Goal: Task Accomplishment & Management: Manage account settings

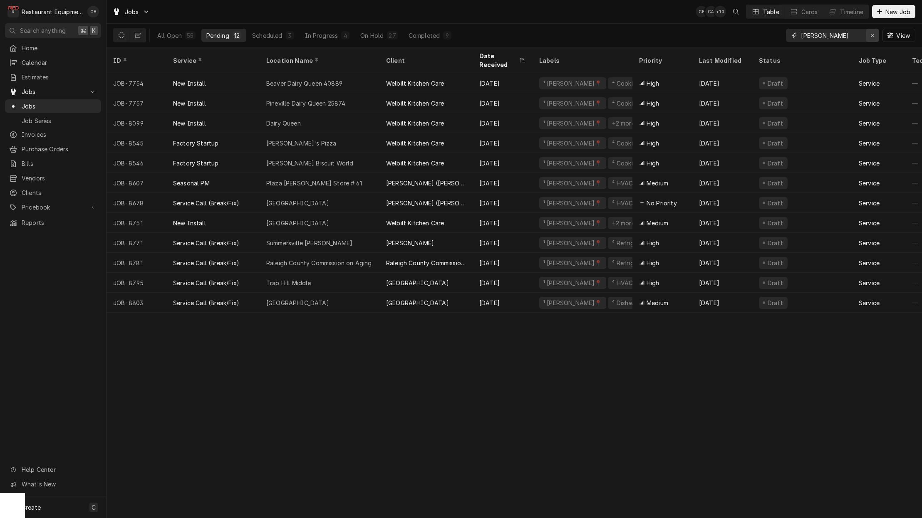
click at [872, 35] on icon "Erase input" at bounding box center [872, 35] width 5 height 6
click at [863, 35] on input "Dynamic Content Wrapper" at bounding box center [832, 35] width 62 height 13
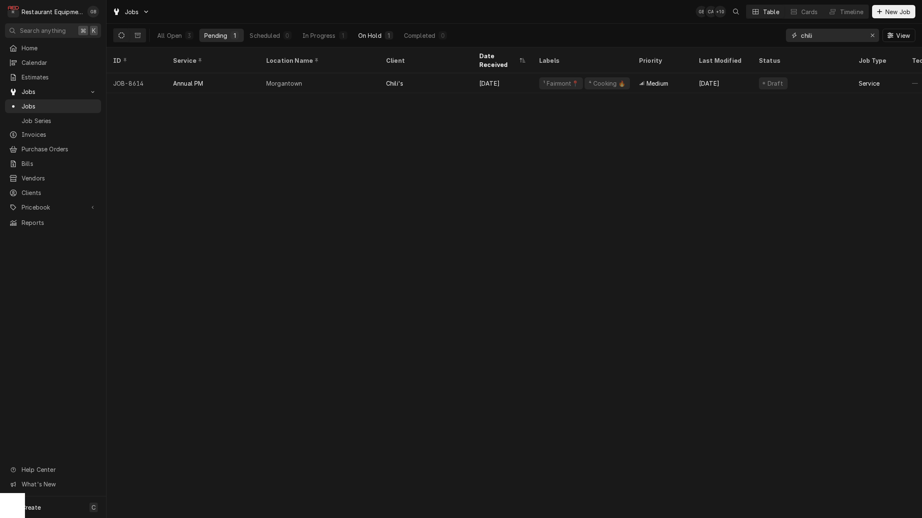
type input "chili"
click at [372, 31] on button "On Hold 1" at bounding box center [375, 35] width 45 height 13
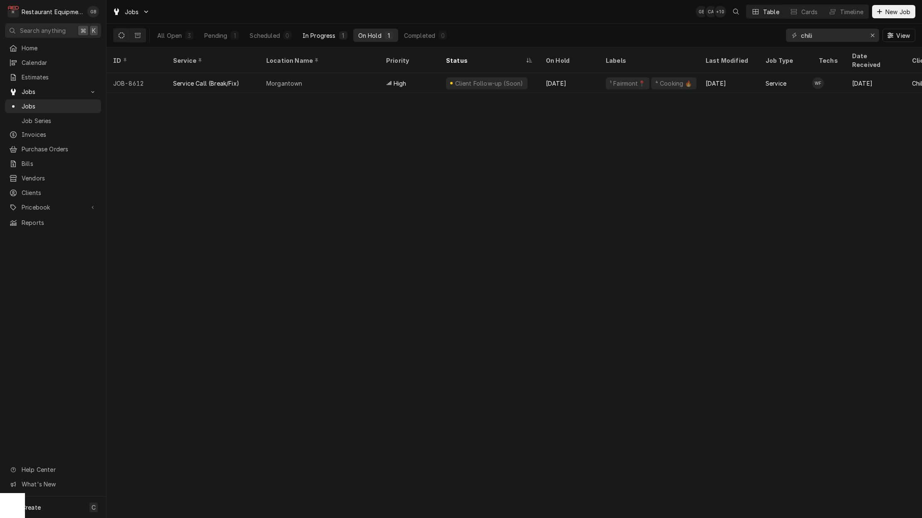
click at [326, 39] on div "In Progress" at bounding box center [318, 35] width 33 height 9
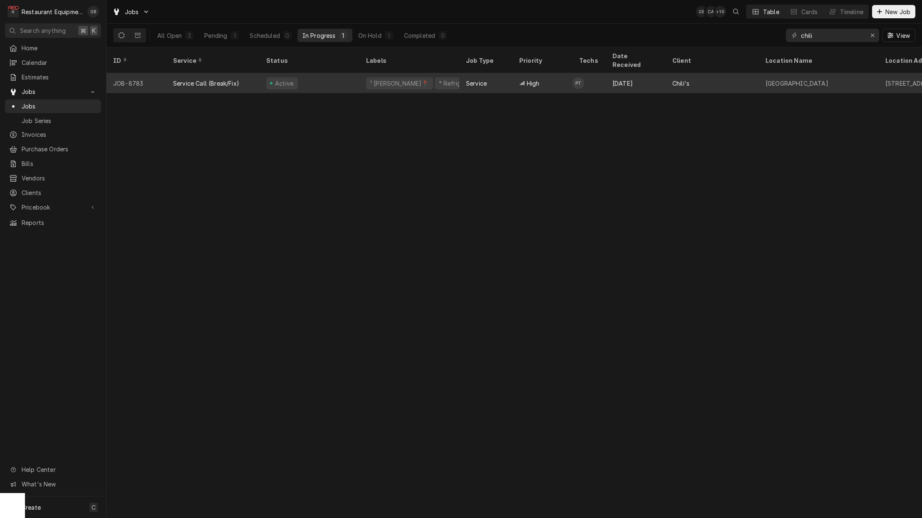
click at [318, 75] on div "Active" at bounding box center [310, 83] width 100 height 20
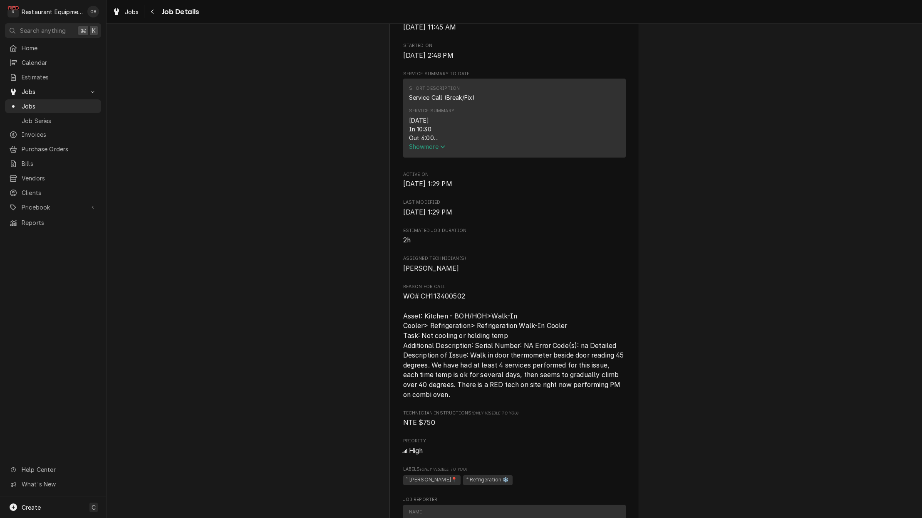
scroll to position [307, 0]
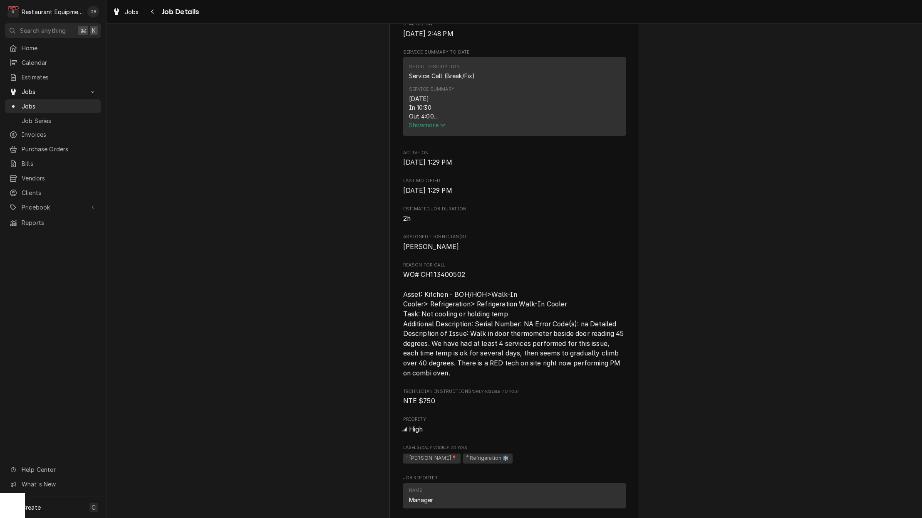
click at [425, 129] on span "Show more" at bounding box center [427, 124] width 37 height 7
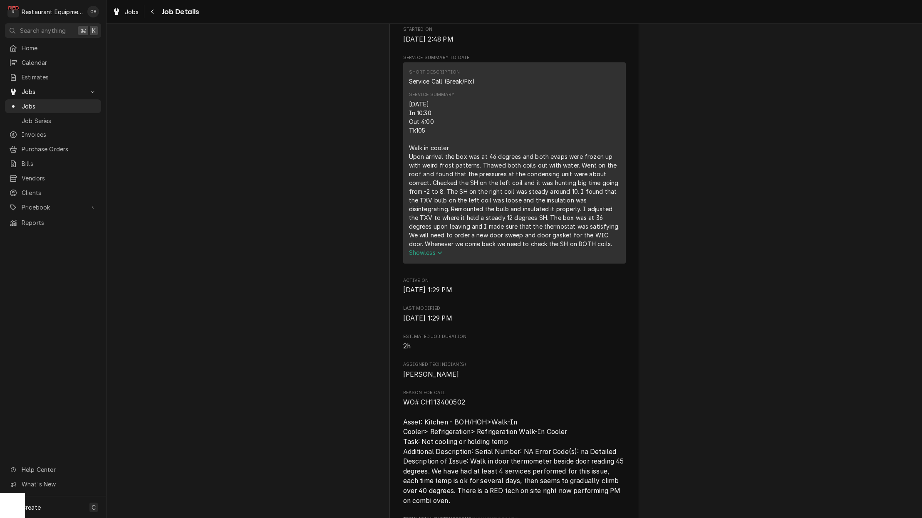
scroll to position [303, 0]
click at [154, 14] on icon "Navigate back" at bounding box center [153, 12] width 4 height 6
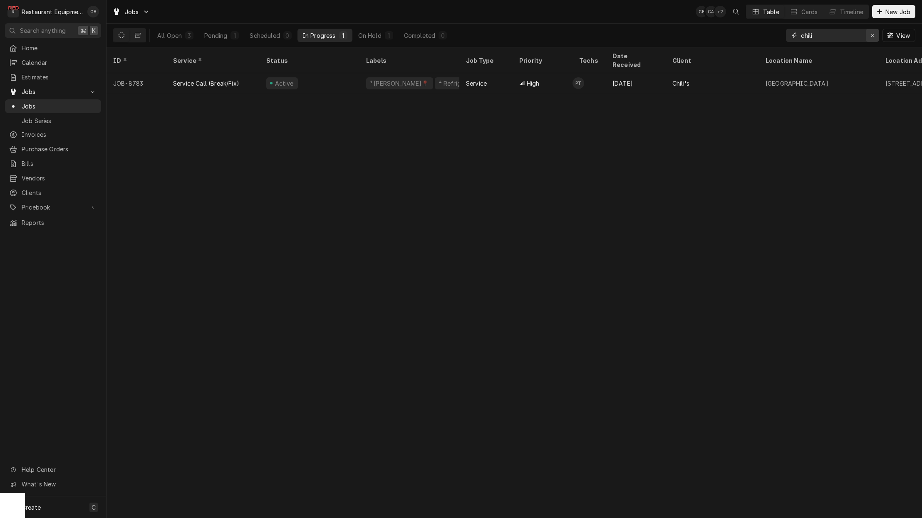
click at [874, 36] on icon "Erase input" at bounding box center [872, 35] width 5 height 6
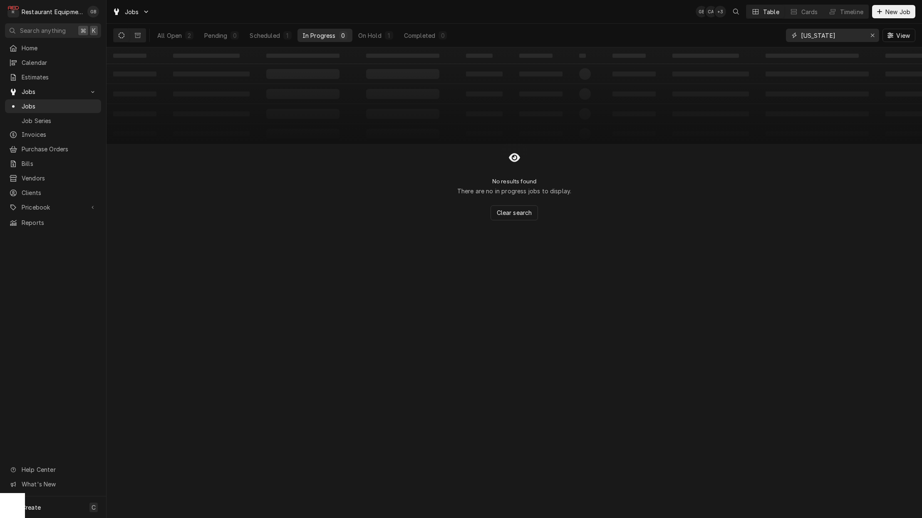
scroll to position [0, 0]
type input "texas"
click at [373, 35] on div "On Hold" at bounding box center [369, 35] width 23 height 9
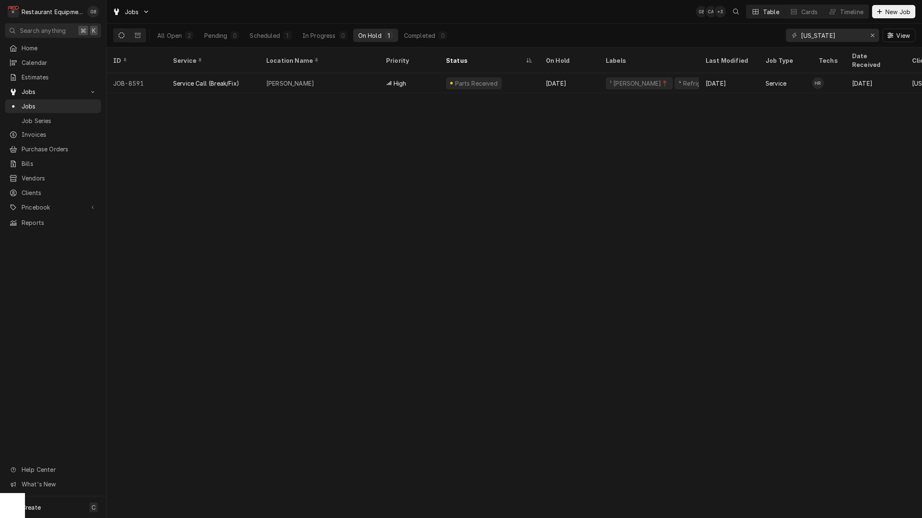
click at [275, 43] on div "All Open 2 Pending 0 Scheduled 1 In Progress 0 On Hold 1 Completed 0" at bounding box center [302, 35] width 300 height 23
click at [274, 37] on div "Scheduled" at bounding box center [265, 35] width 30 height 9
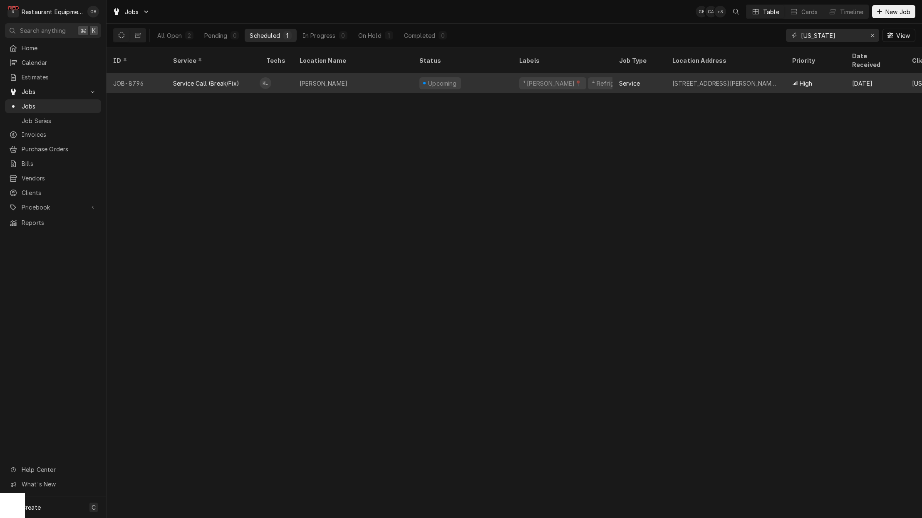
click at [366, 78] on div "Beckley" at bounding box center [353, 83] width 120 height 20
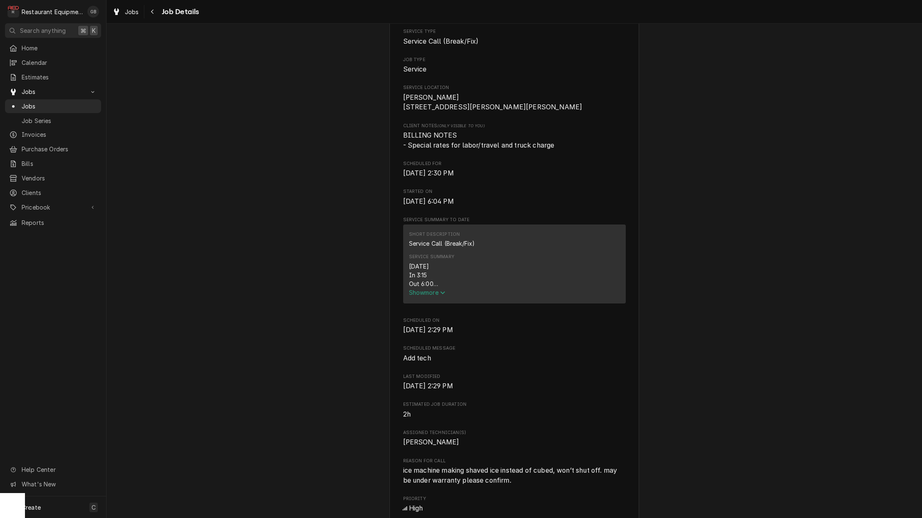
scroll to position [143, 0]
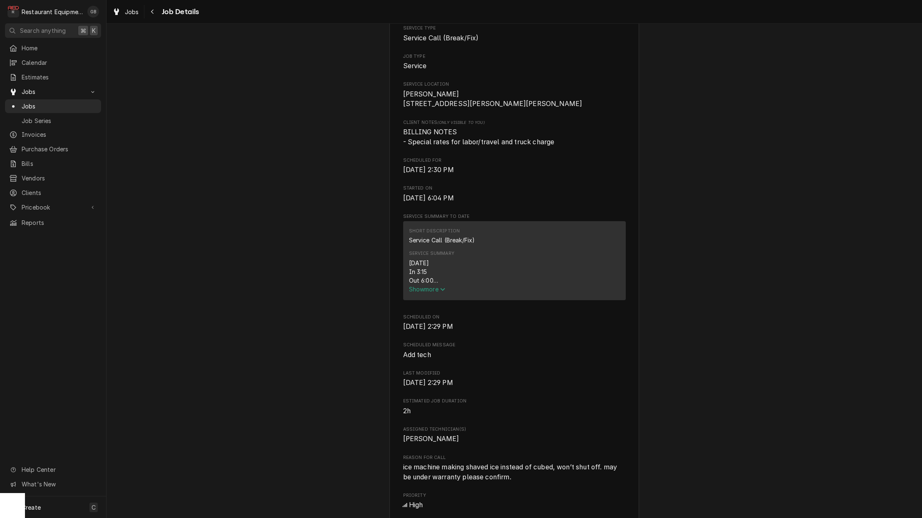
drag, startPoint x: 442, startPoint y: 291, endPoint x: 434, endPoint y: 290, distance: 8.4
click at [439, 292] on span "Show more" at bounding box center [427, 289] width 37 height 7
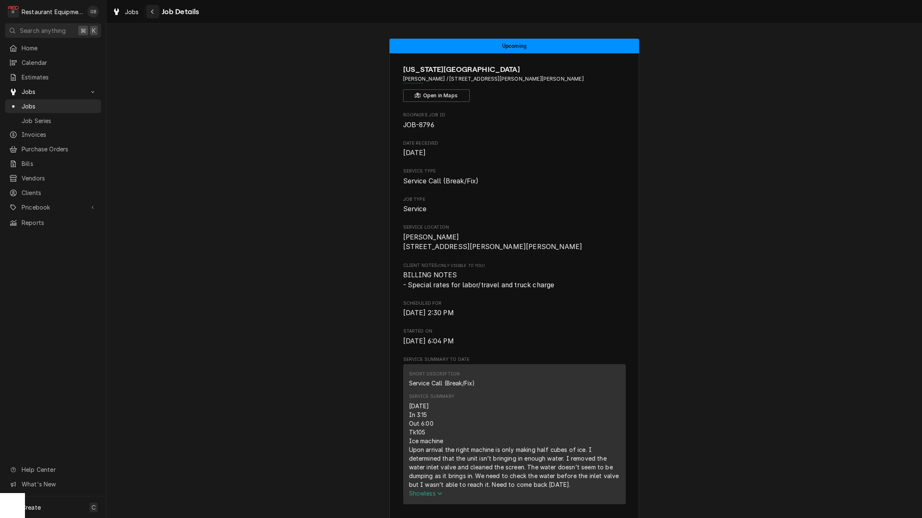
scroll to position [0, 0]
click at [157, 11] on button "Navigate back" at bounding box center [152, 11] width 13 height 13
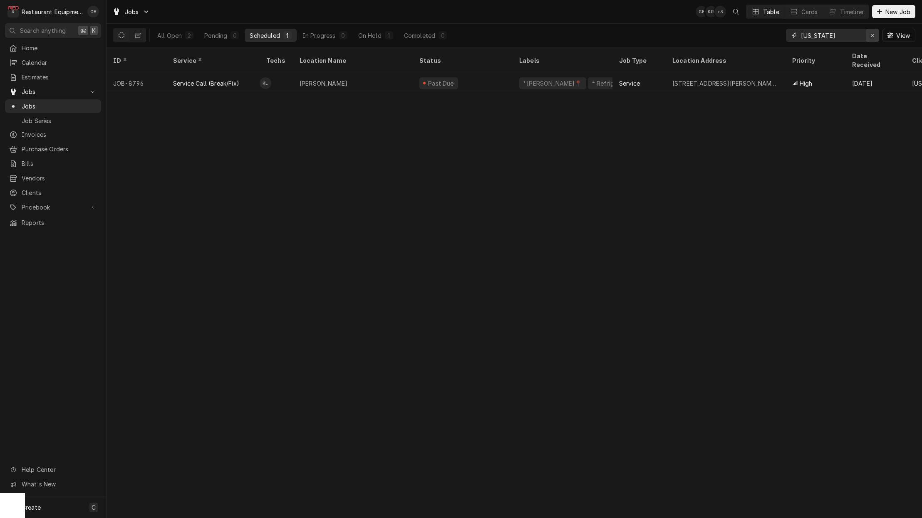
click at [876, 36] on div "Erase input" at bounding box center [872, 35] width 8 height 8
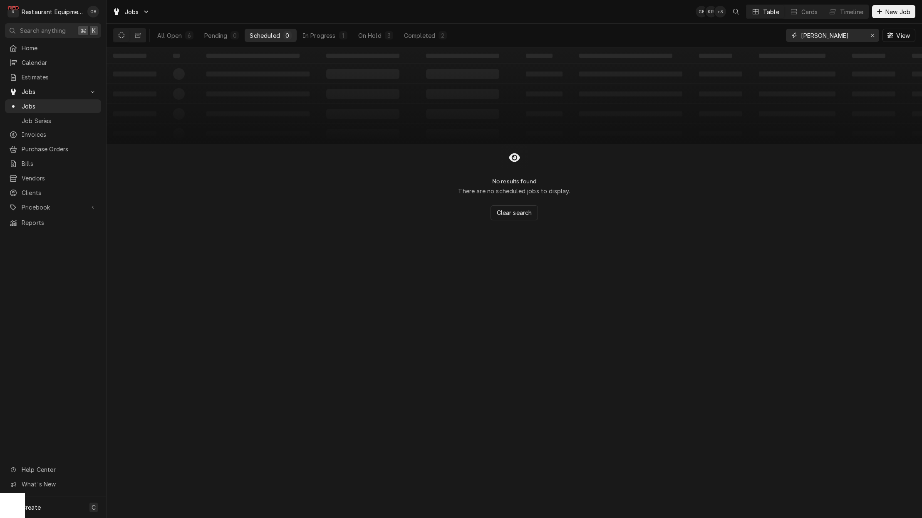
type input "Thomas"
drag, startPoint x: 817, startPoint y: 36, endPoint x: 334, endPoint y: 37, distance: 483.1
click at [334, 37] on div "In Progress" at bounding box center [318, 35] width 33 height 9
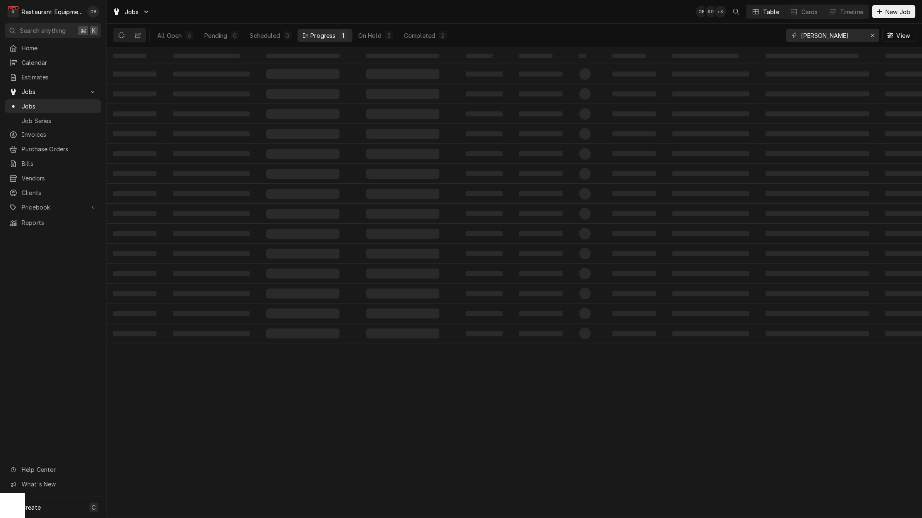
click at [334, 37] on div "In Progress" at bounding box center [318, 35] width 33 height 9
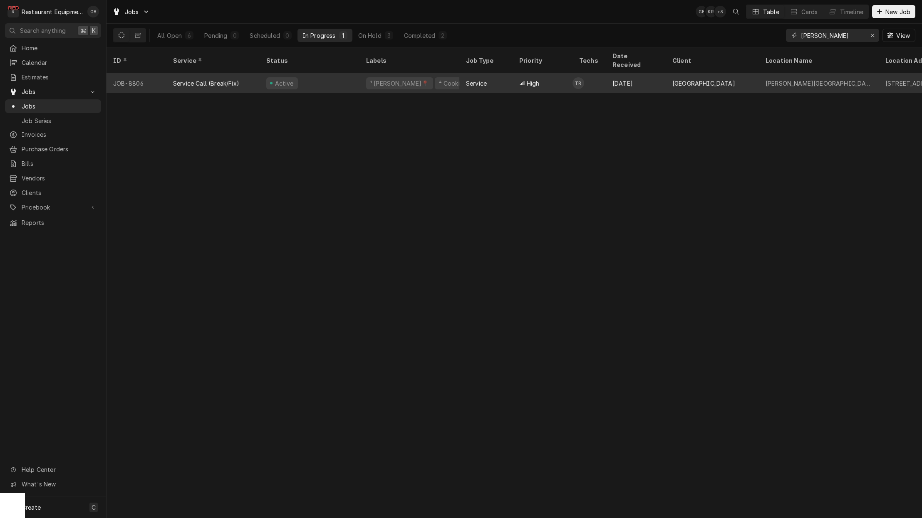
click at [312, 80] on div "Active" at bounding box center [310, 83] width 100 height 20
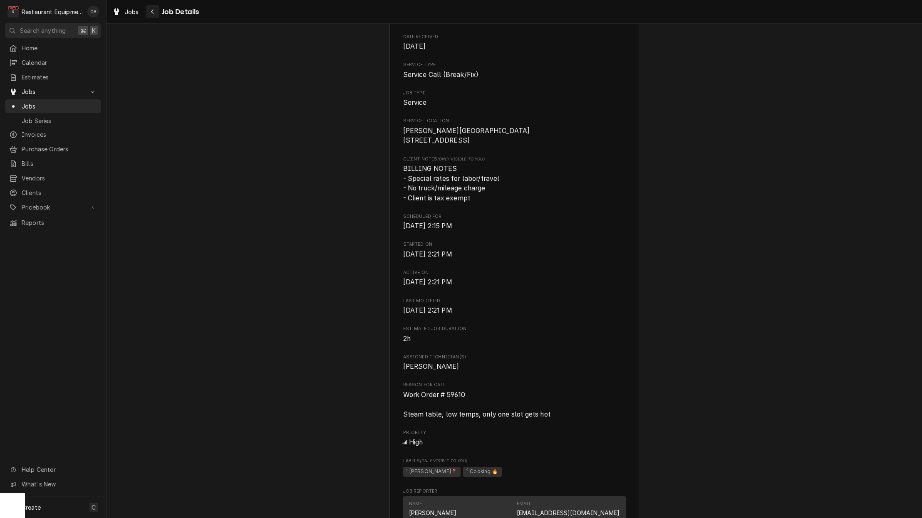
click at [155, 13] on div "Navigate back" at bounding box center [153, 11] width 8 height 8
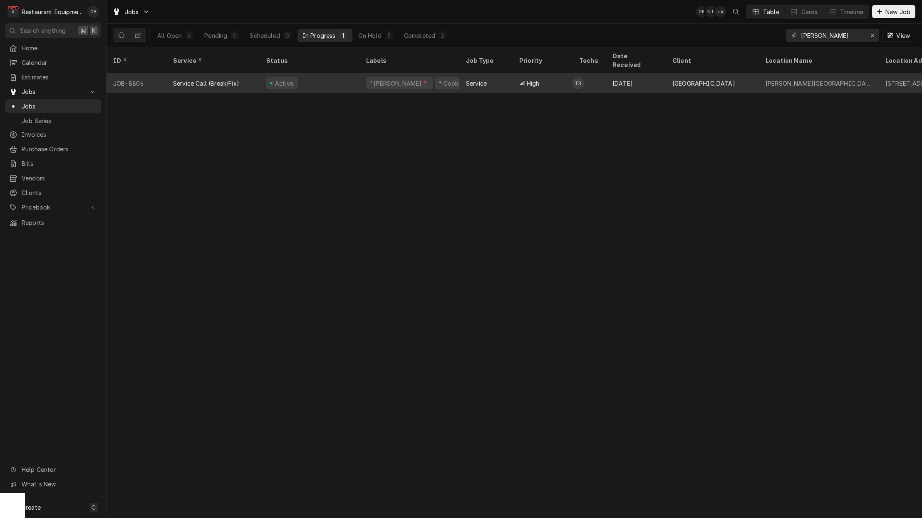
drag, startPoint x: 327, startPoint y: 74, endPoint x: 321, endPoint y: 74, distance: 5.5
click at [321, 74] on div "Active" at bounding box center [310, 83] width 100 height 20
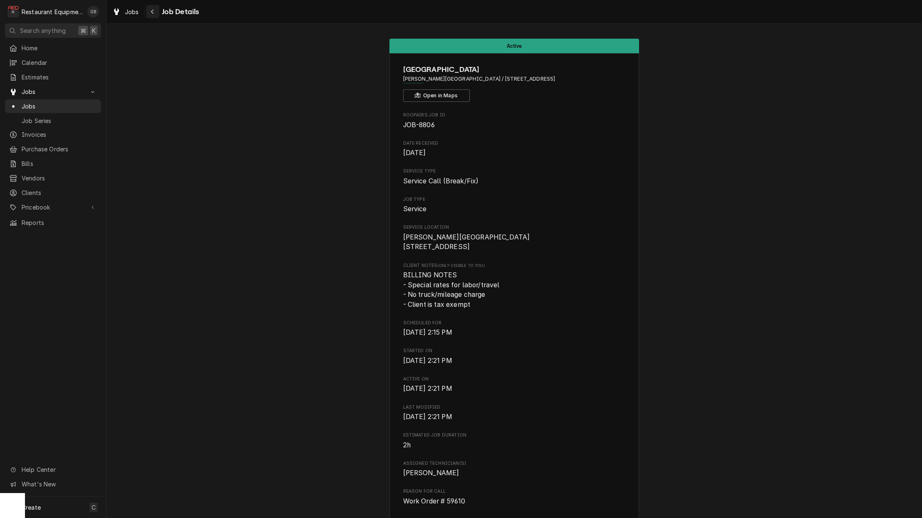
click at [148, 10] on button "Navigate back" at bounding box center [152, 11] width 13 height 13
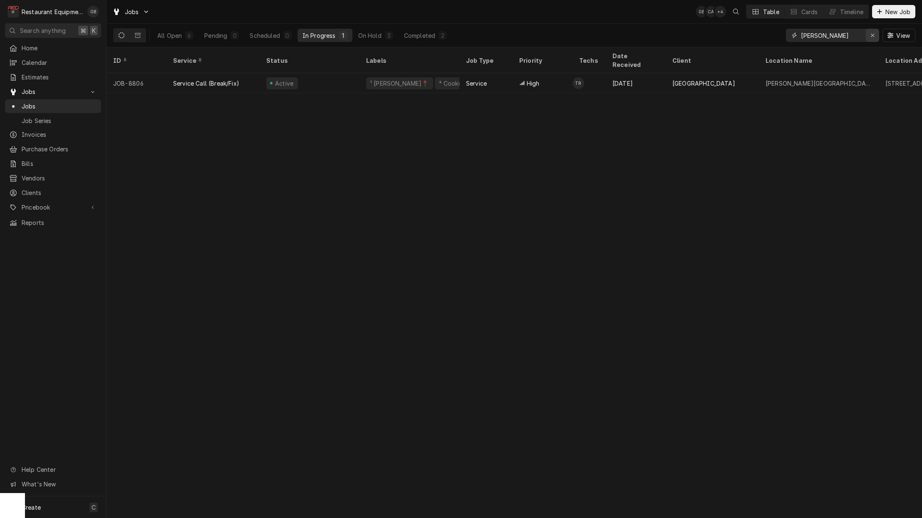
click at [877, 39] on button "Erase input" at bounding box center [872, 35] width 13 height 13
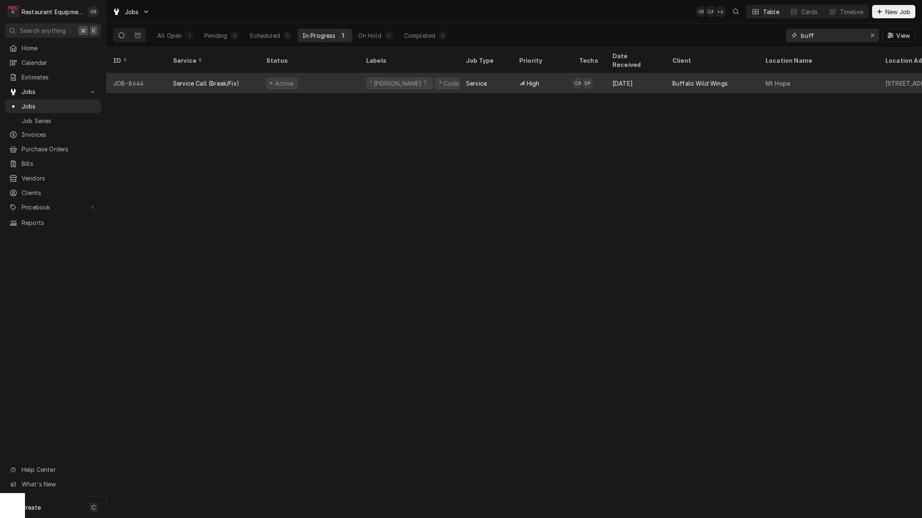
type input "buff"
click at [313, 73] on div "Active" at bounding box center [310, 83] width 100 height 20
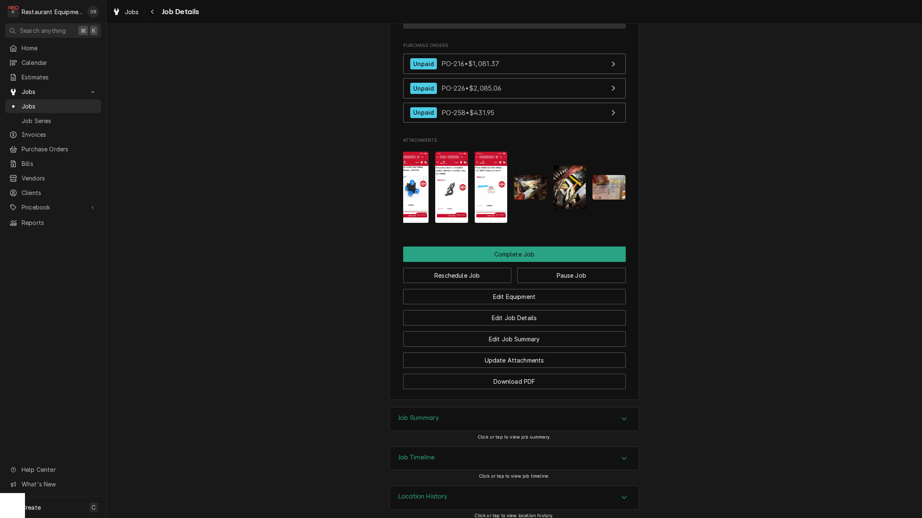
scroll to position [0, 7]
click at [529, 186] on img "Attachments" at bounding box center [530, 187] width 33 height 25
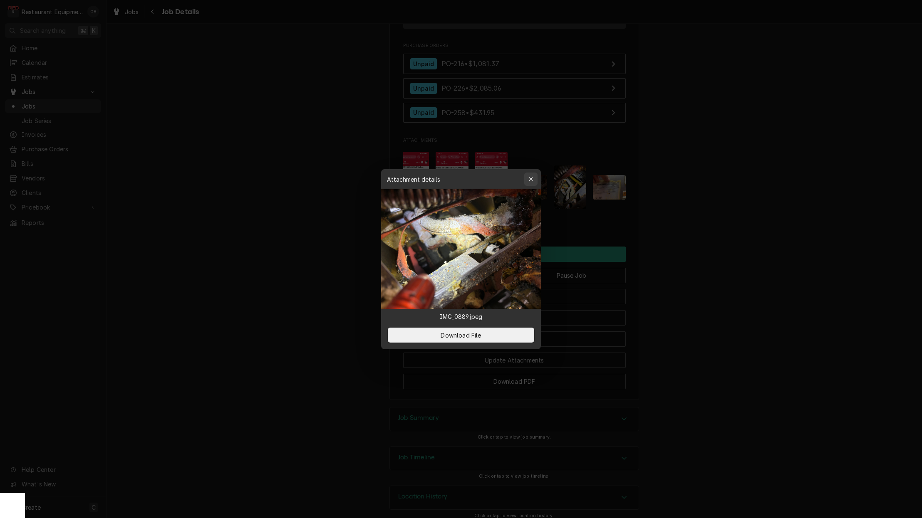
click at [530, 181] on icon "button" at bounding box center [531, 179] width 5 height 6
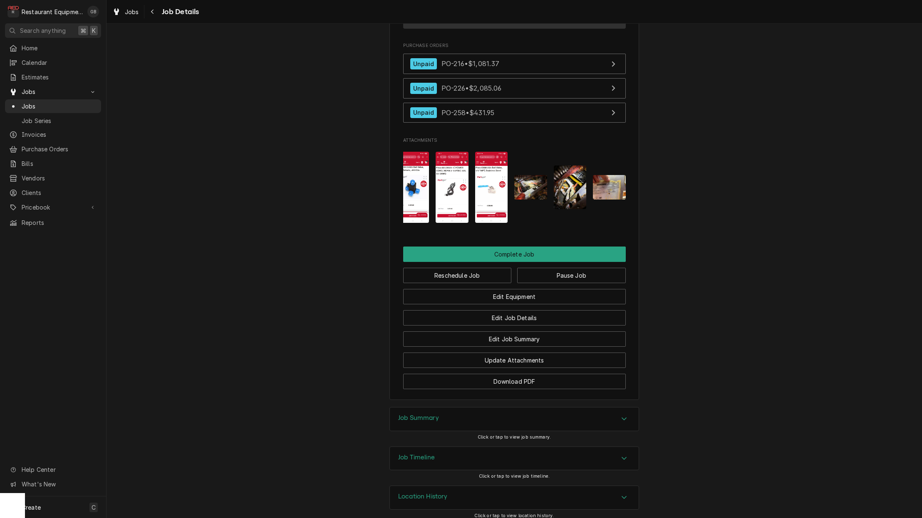
click at [560, 191] on img "Attachments" at bounding box center [570, 188] width 33 height 44
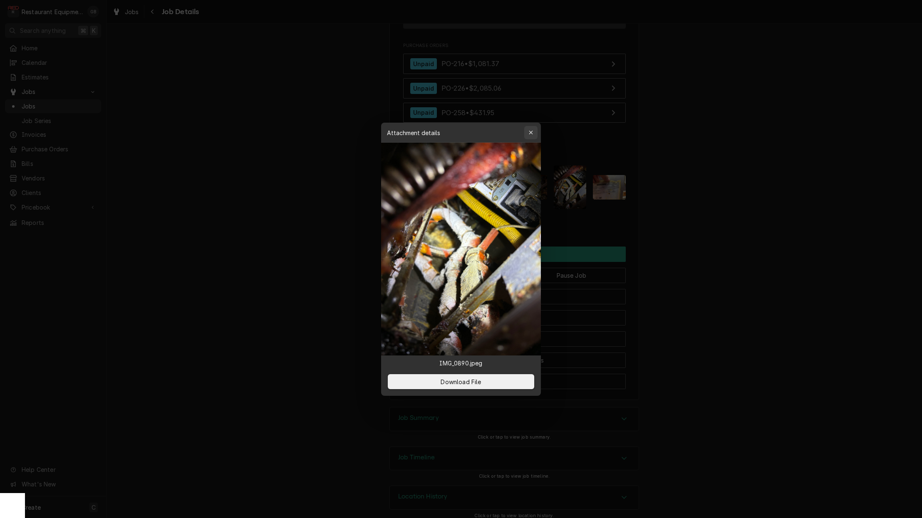
click at [531, 131] on icon "button" at bounding box center [531, 133] width 5 height 6
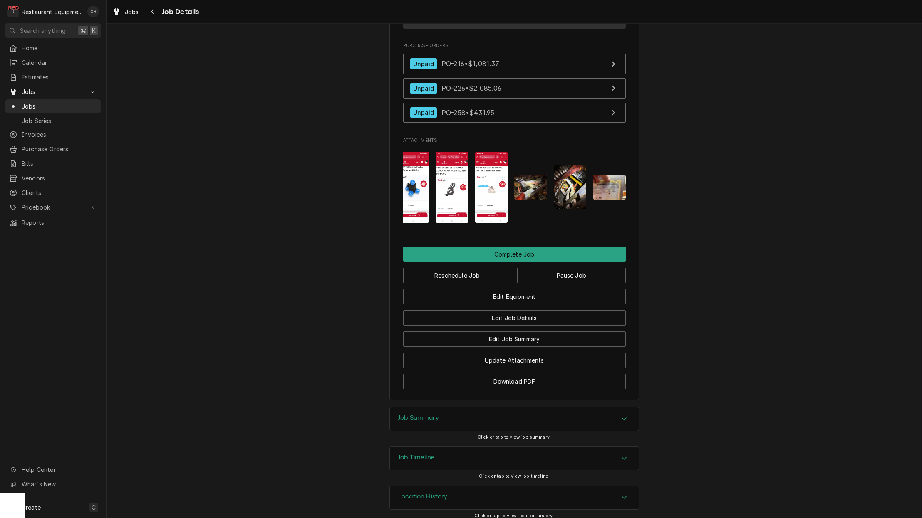
click at [598, 181] on img "Attachments" at bounding box center [609, 187] width 33 height 25
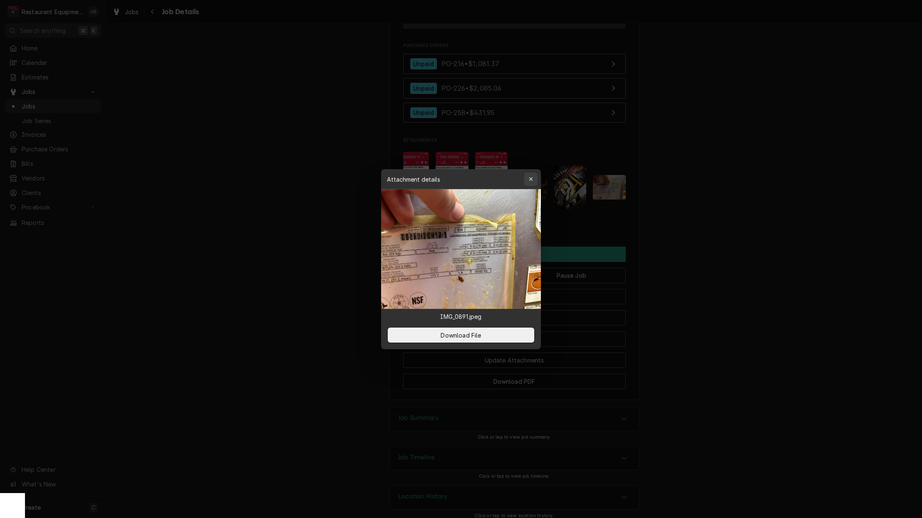
click at [536, 179] on button "button" at bounding box center [530, 179] width 13 height 13
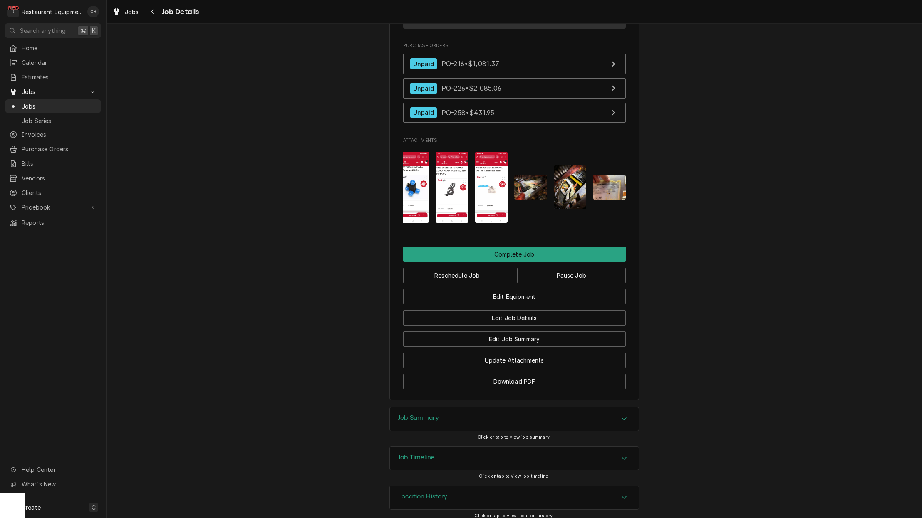
click at [566, 185] on img "Attachments" at bounding box center [570, 188] width 33 height 44
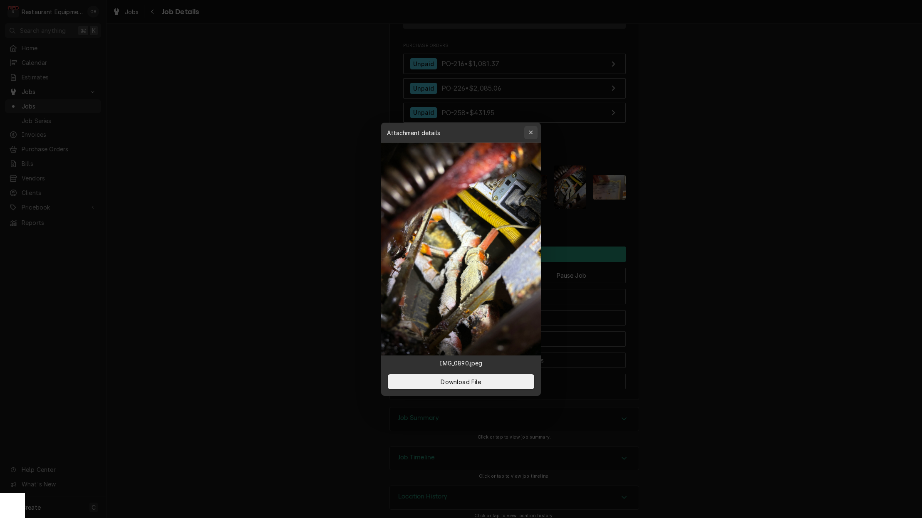
click at [530, 137] on button "button" at bounding box center [530, 132] width 13 height 13
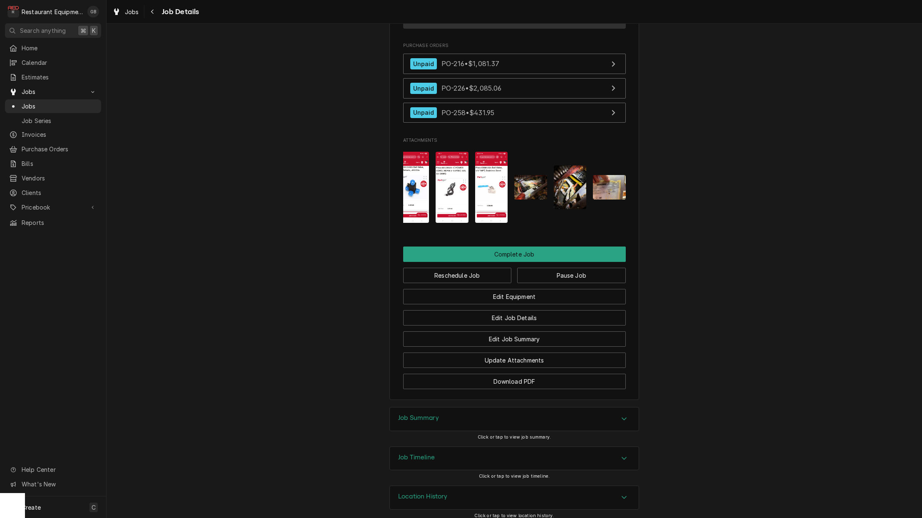
click at [535, 181] on img "Attachments" at bounding box center [530, 187] width 33 height 25
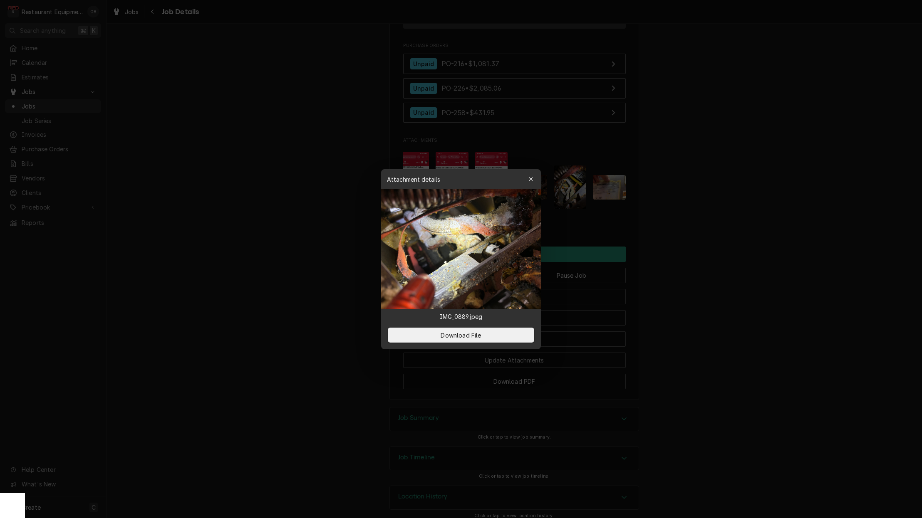
click at [530, 180] on icon "button" at bounding box center [531, 179] width 4 height 4
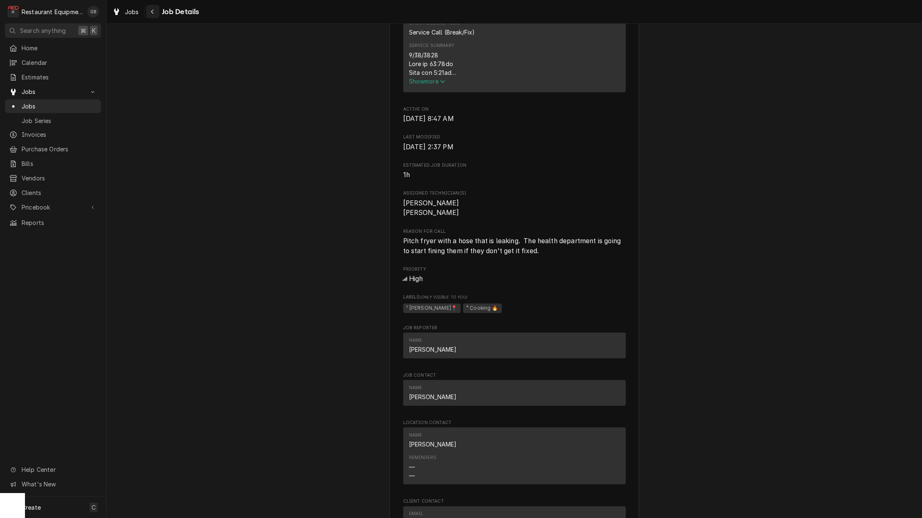
scroll to position [0, 1]
click at [153, 12] on icon "Navigate back" at bounding box center [153, 12] width 4 height 6
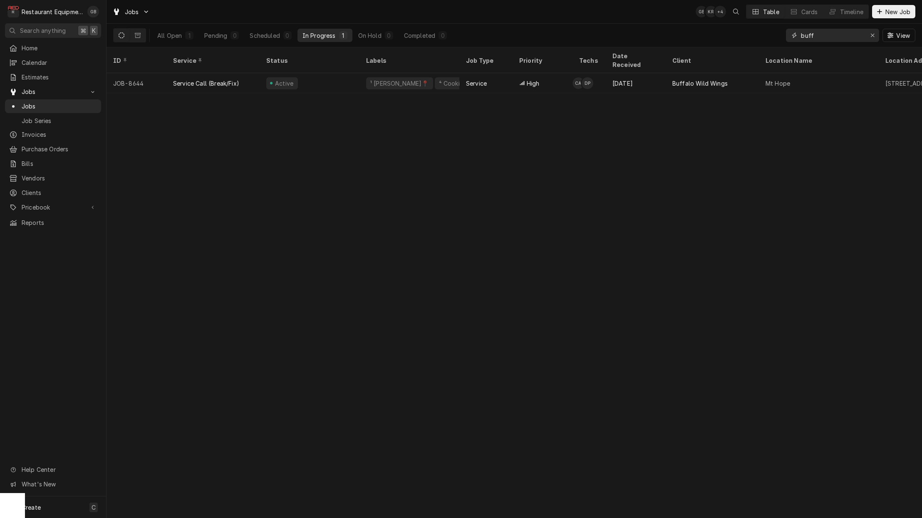
click at [874, 38] on div "Erase input" at bounding box center [872, 35] width 8 height 8
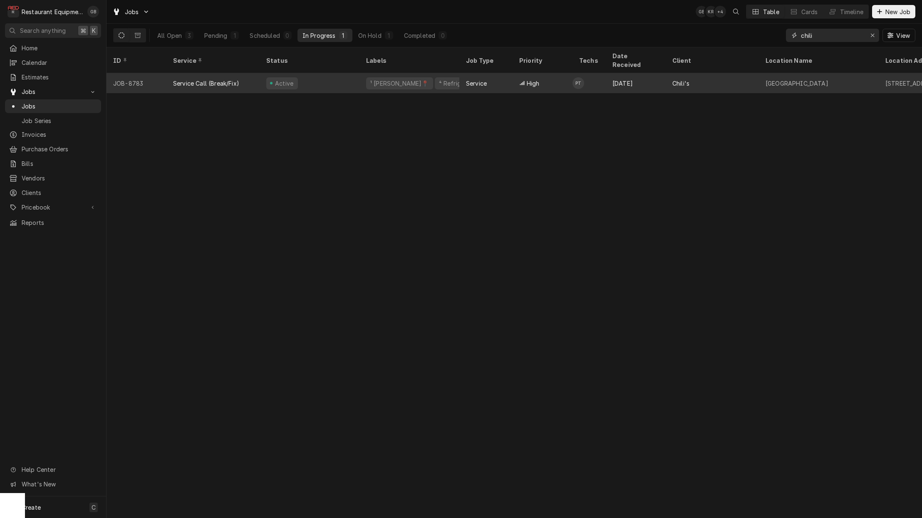
type input "chili"
click at [342, 74] on div "Active" at bounding box center [310, 83] width 100 height 20
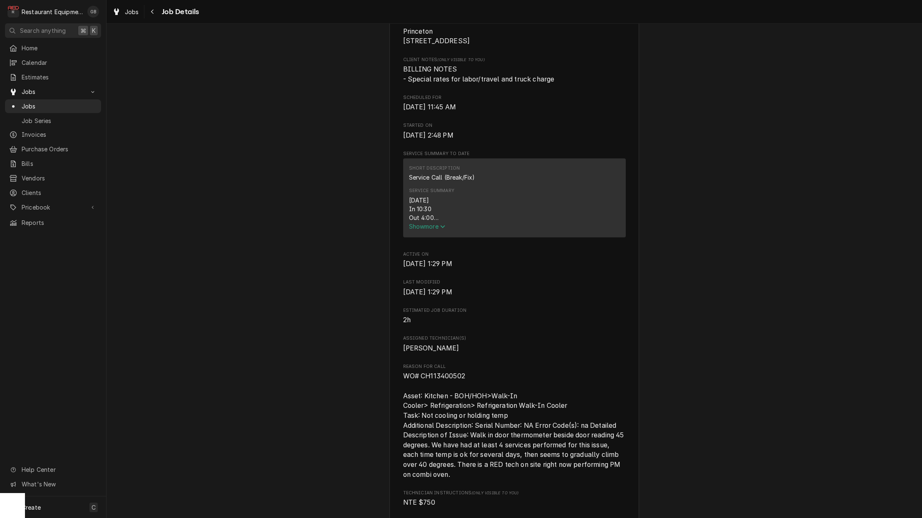
scroll to position [249, 0]
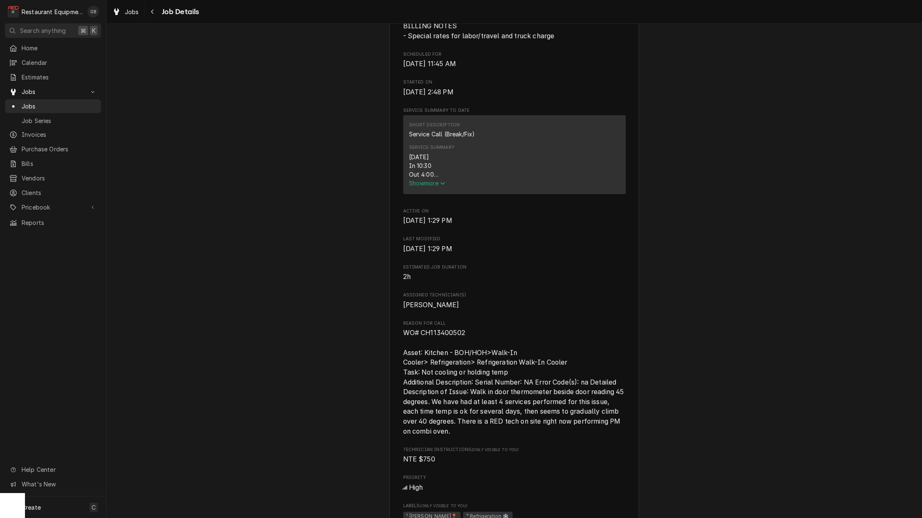
click at [439, 185] on span "Show more" at bounding box center [427, 183] width 37 height 7
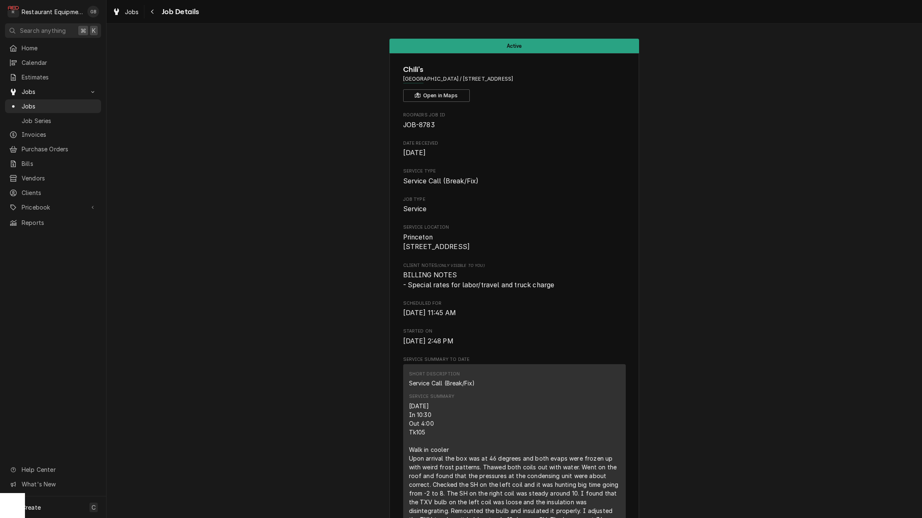
scroll to position [0, 0]
click at [153, 12] on icon "Navigate back" at bounding box center [153, 12] width 4 height 6
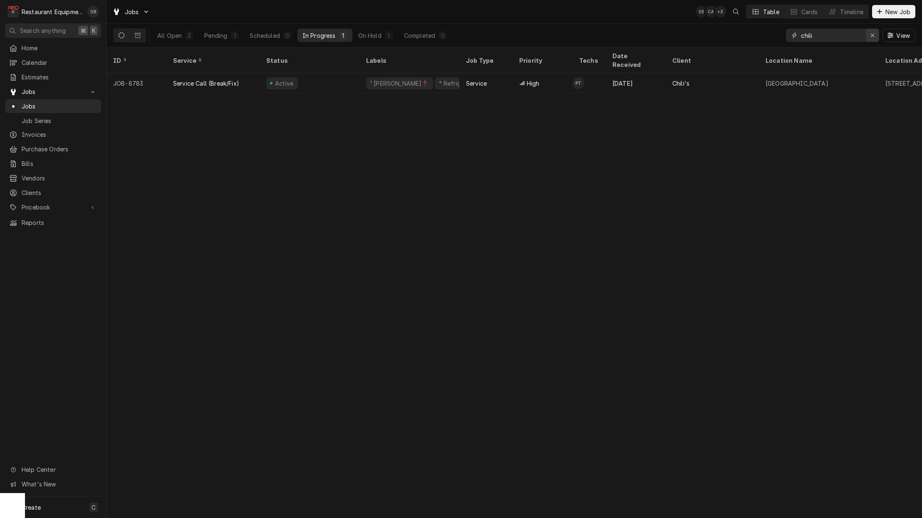
click at [869, 37] on div "Erase input" at bounding box center [872, 35] width 8 height 8
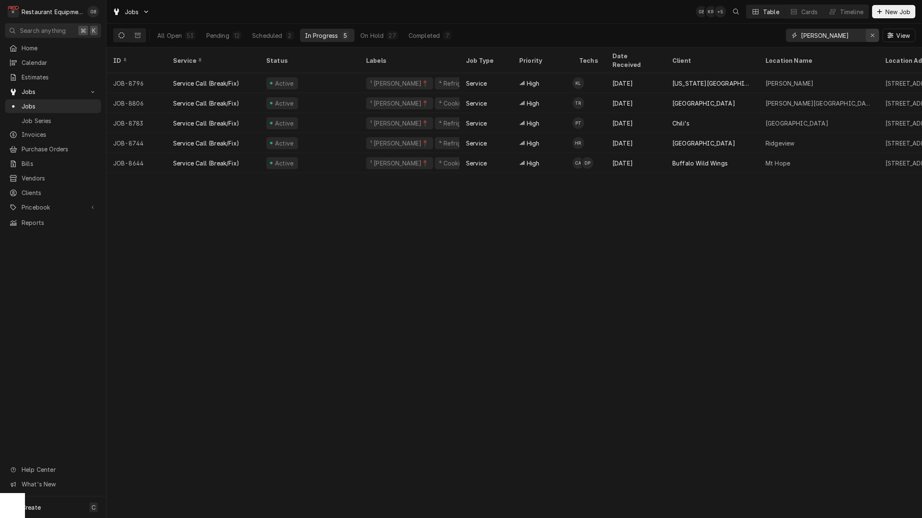
type input "[PERSON_NAME]"
click at [870, 35] on icon "Erase input" at bounding box center [872, 35] width 5 height 6
click at [863, 35] on input "Dynamic Content Wrapper" at bounding box center [832, 35] width 62 height 13
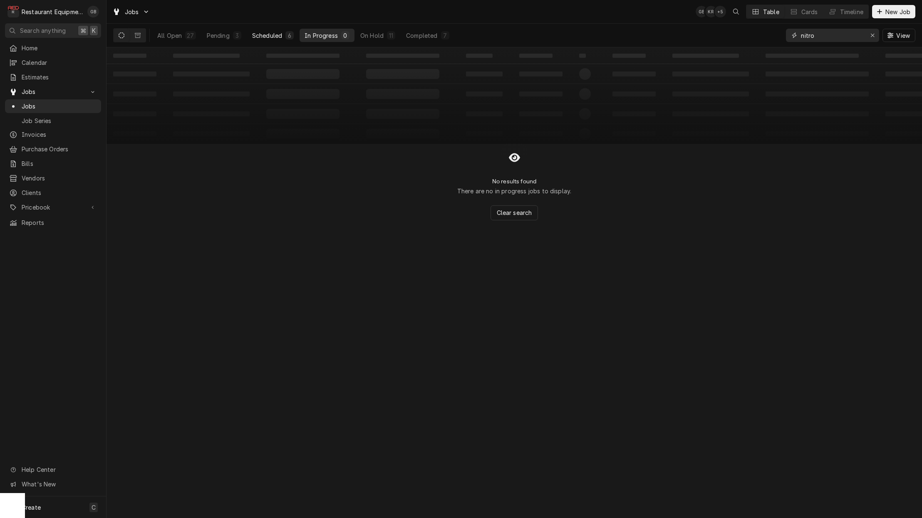
type input "nitro"
click at [265, 37] on div "Scheduled" at bounding box center [267, 35] width 30 height 9
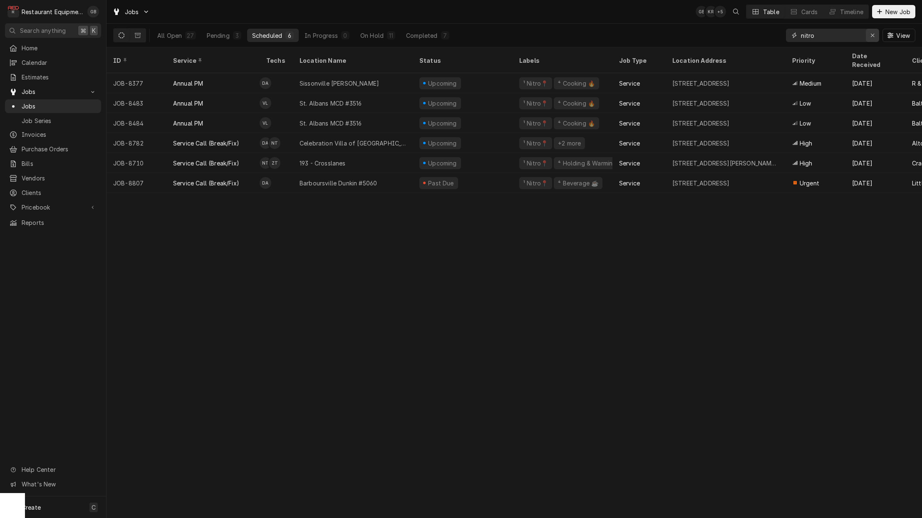
click at [871, 37] on icon "Erase input" at bounding box center [872, 35] width 5 height 6
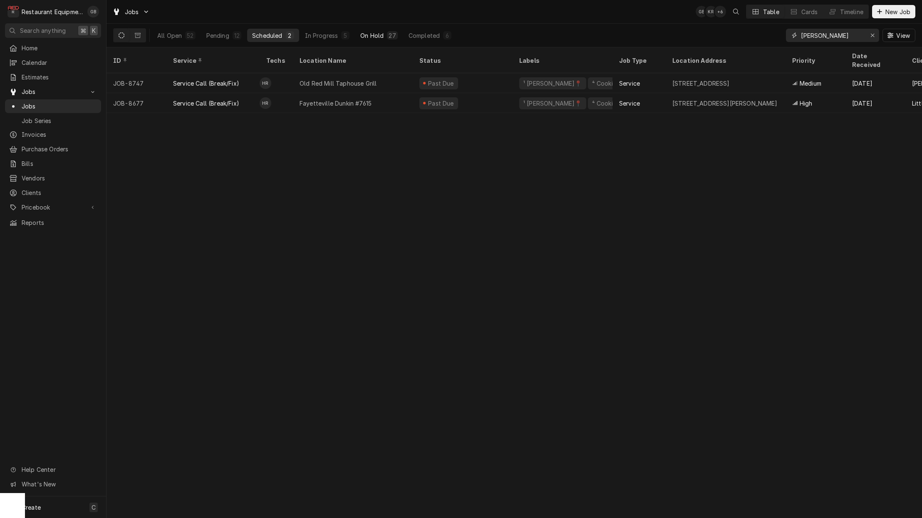
type input "[PERSON_NAME]"
click at [380, 39] on div "On Hold" at bounding box center [371, 35] width 23 height 9
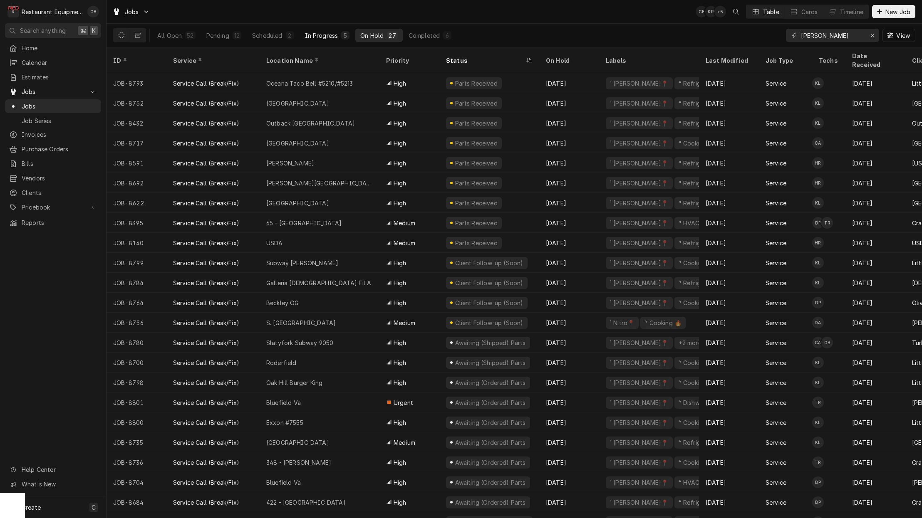
click at [325, 38] on div "In Progress" at bounding box center [321, 35] width 33 height 9
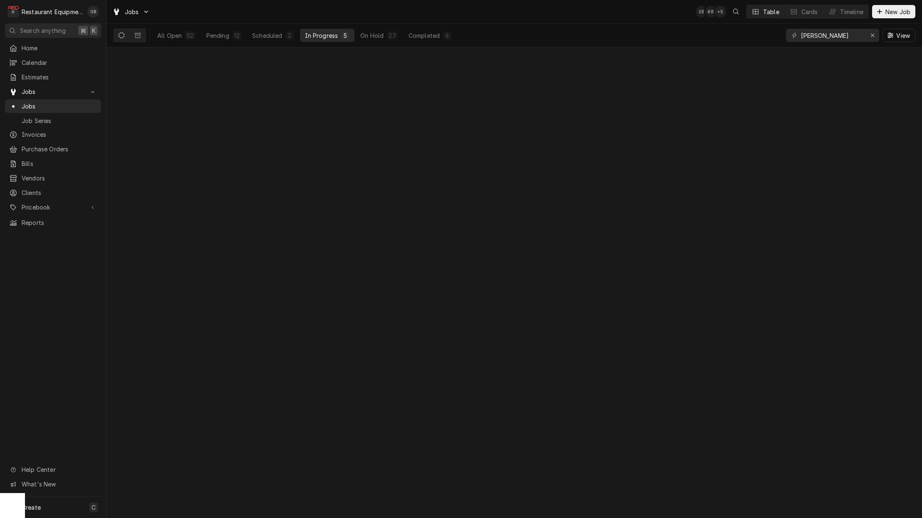
click at [325, 38] on div "In Progress" at bounding box center [321, 35] width 33 height 9
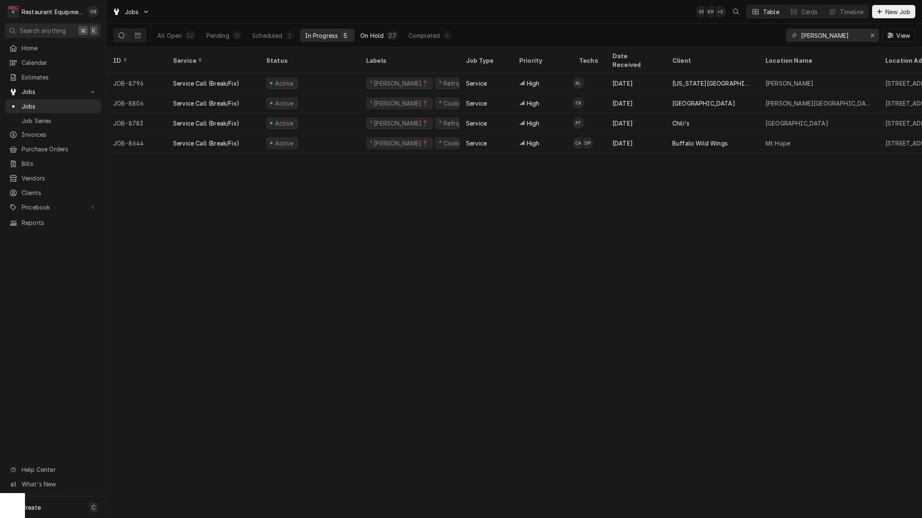
click at [371, 37] on div "On Hold" at bounding box center [371, 35] width 23 height 9
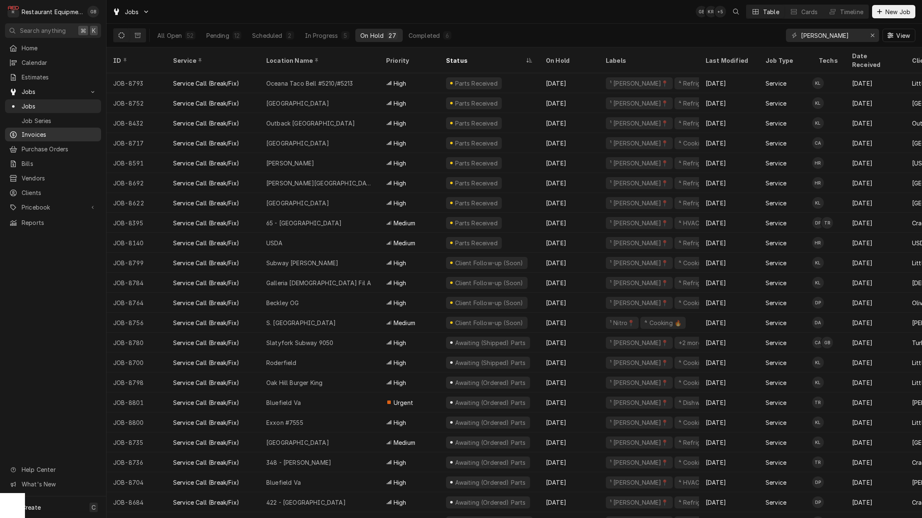
click at [44, 134] on span "Invoices" at bounding box center [59, 134] width 75 height 9
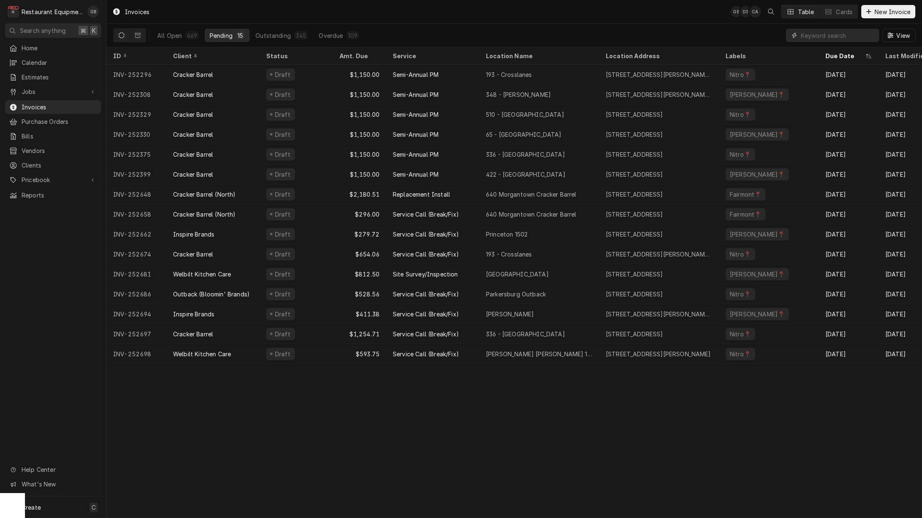
click at [807, 35] on input "Dynamic Content Wrapper" at bounding box center [838, 35] width 74 height 13
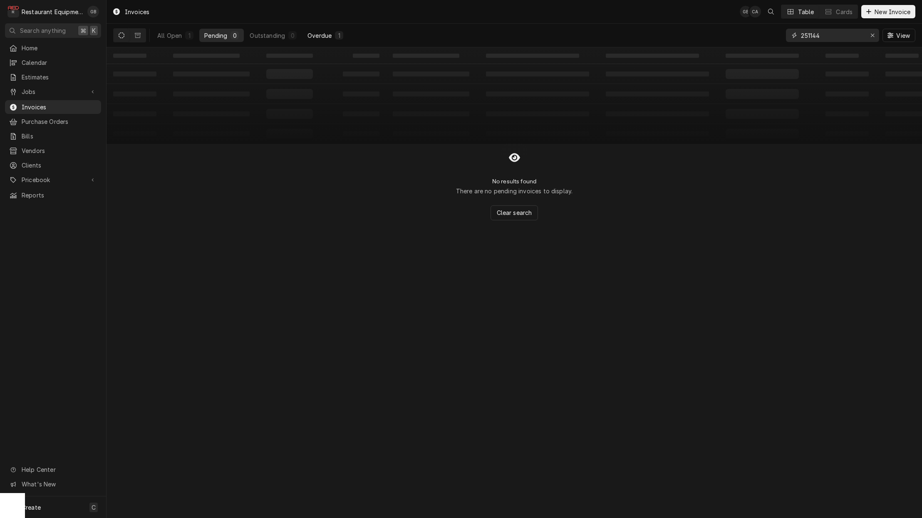
type input "251144"
click at [330, 32] on div "Overdue" at bounding box center [319, 35] width 24 height 9
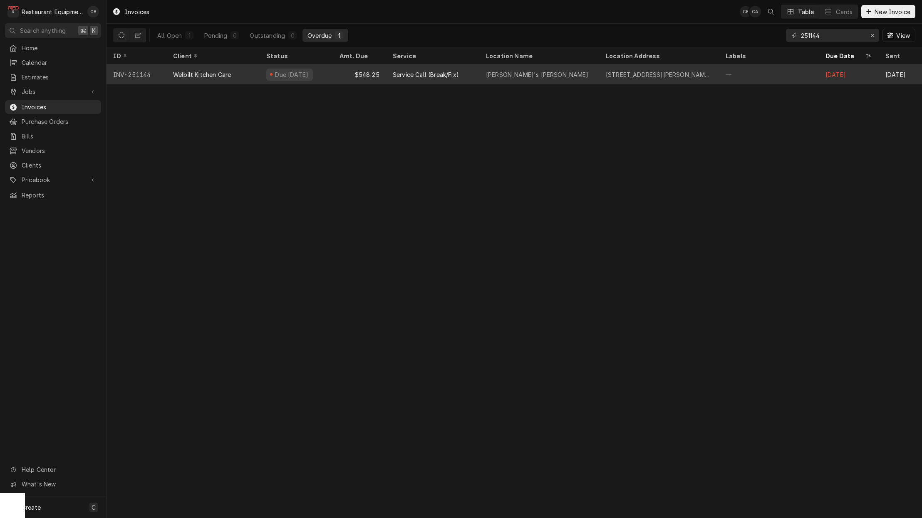
click at [414, 73] on div "Service Call (Break/Fix)" at bounding box center [426, 74] width 66 height 9
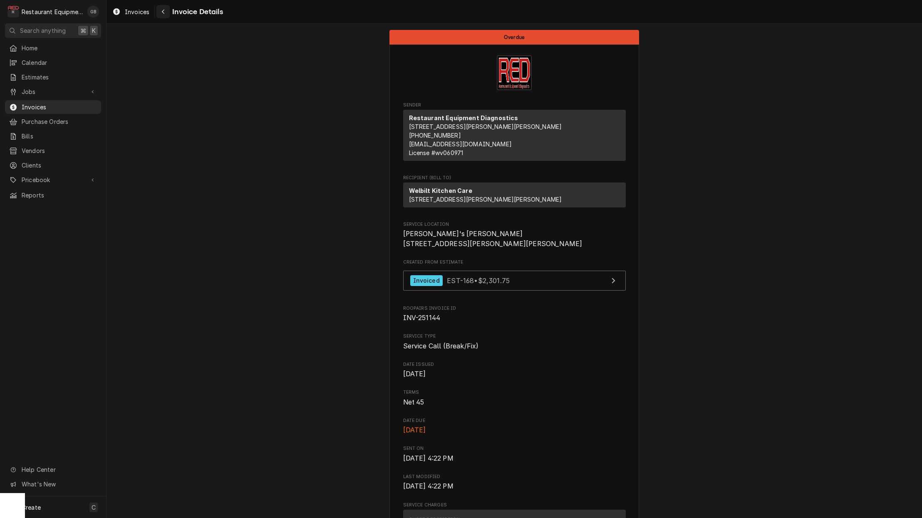
scroll to position [0, 1]
click at [166, 12] on div "Navigate back" at bounding box center [163, 11] width 8 height 8
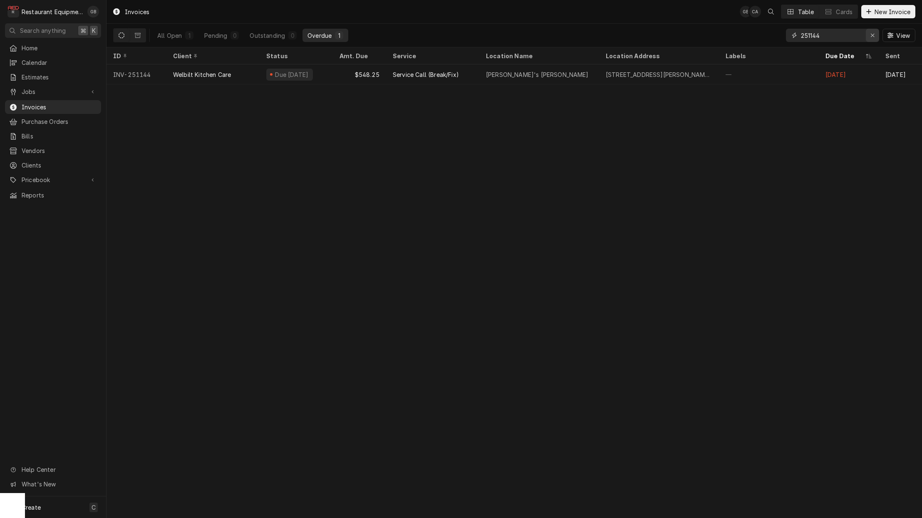
click at [868, 36] on div "Erase input" at bounding box center [872, 35] width 8 height 8
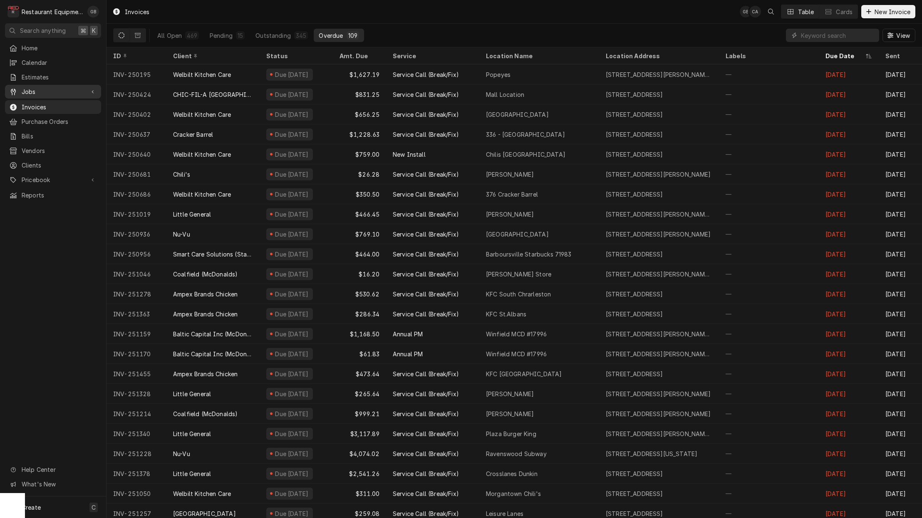
click at [57, 87] on span "Jobs" at bounding box center [53, 91] width 63 height 9
click at [33, 99] on link "Jobs" at bounding box center [53, 106] width 96 height 14
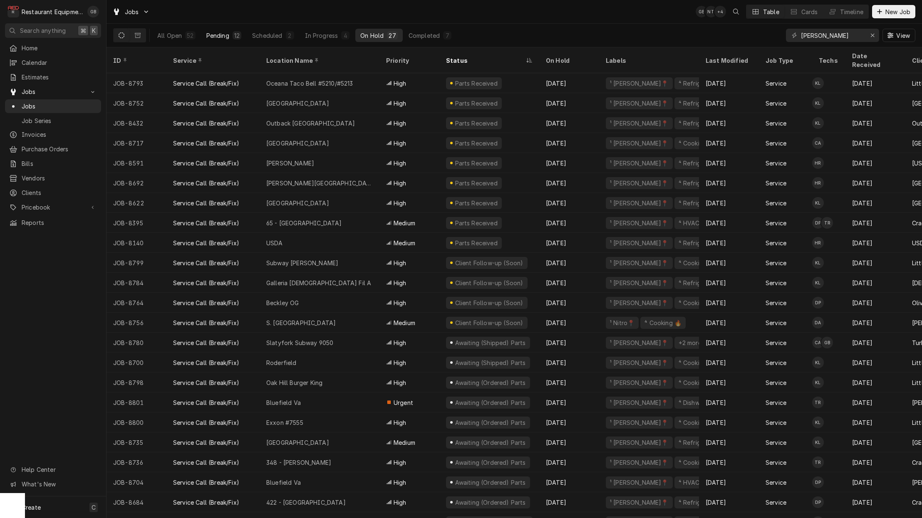
click at [223, 40] on button "Pending 12" at bounding box center [223, 35] width 45 height 13
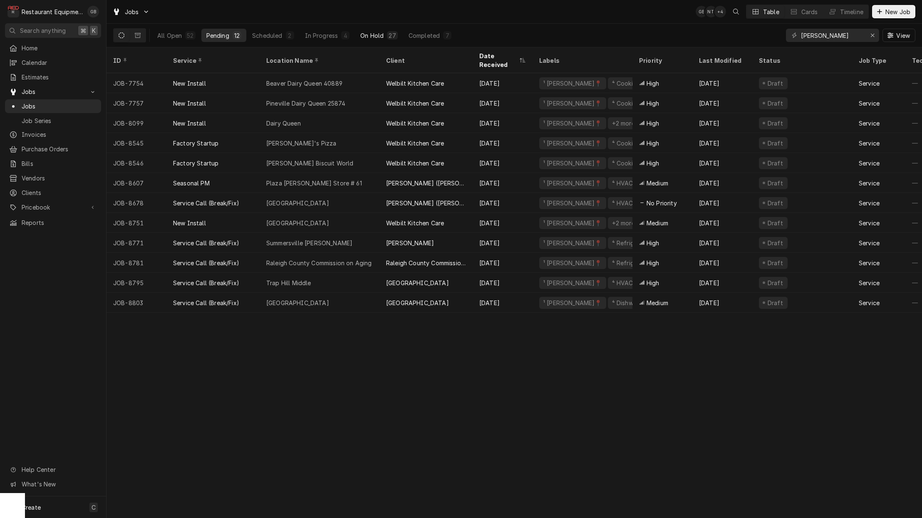
click at [372, 36] on div "On Hold" at bounding box center [371, 35] width 23 height 9
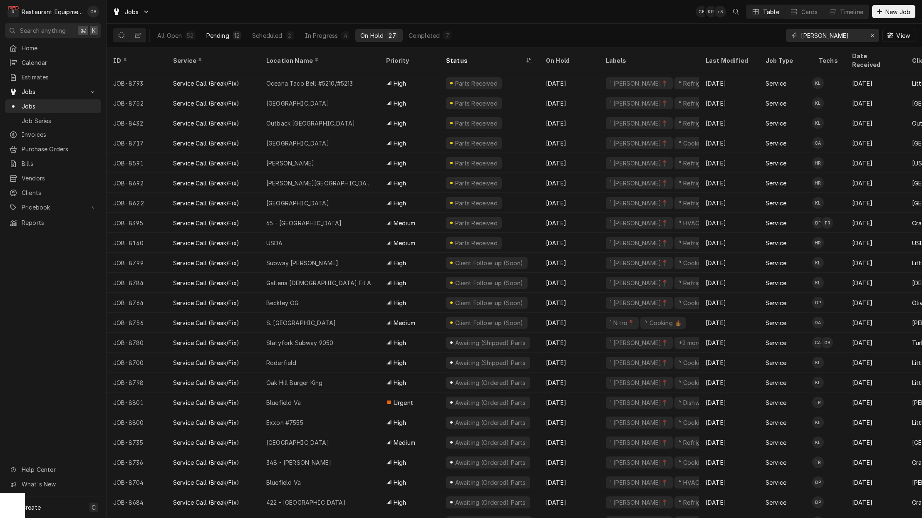
click at [222, 35] on div "Pending" at bounding box center [217, 35] width 23 height 9
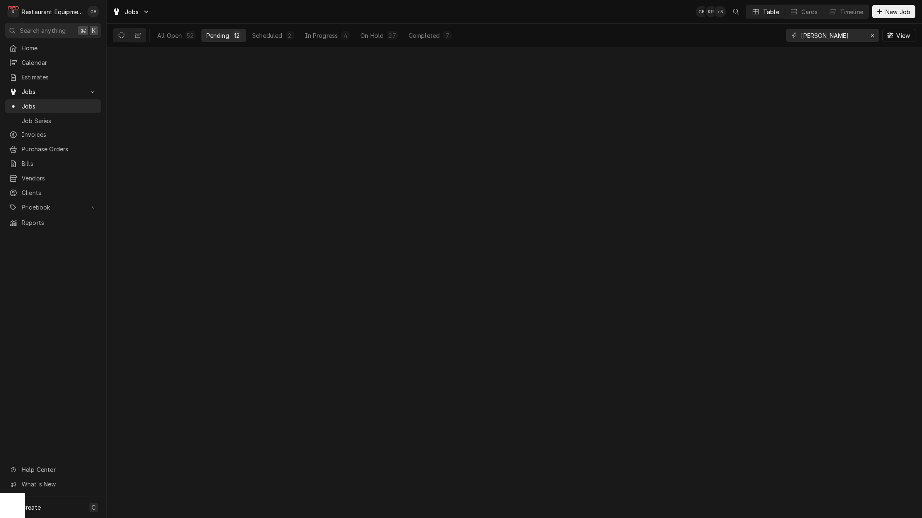
click at [222, 35] on div "Pending" at bounding box center [217, 35] width 23 height 9
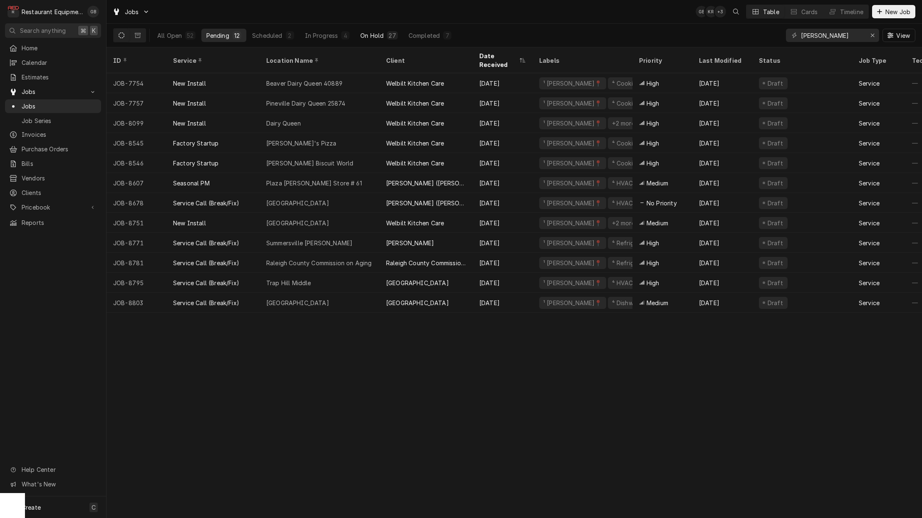
click at [373, 32] on div "On Hold" at bounding box center [371, 35] width 23 height 9
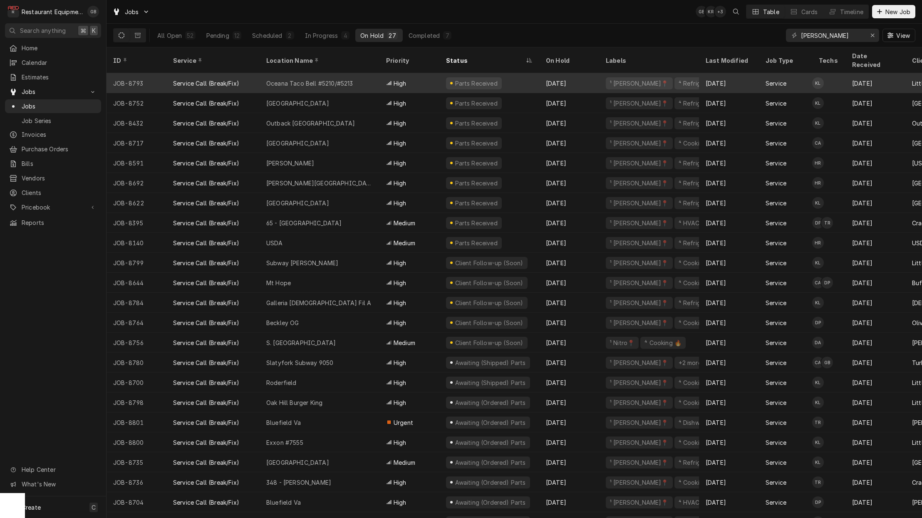
click at [312, 79] on div "Oceana Taco Bell #5210/#5213" at bounding box center [309, 83] width 87 height 9
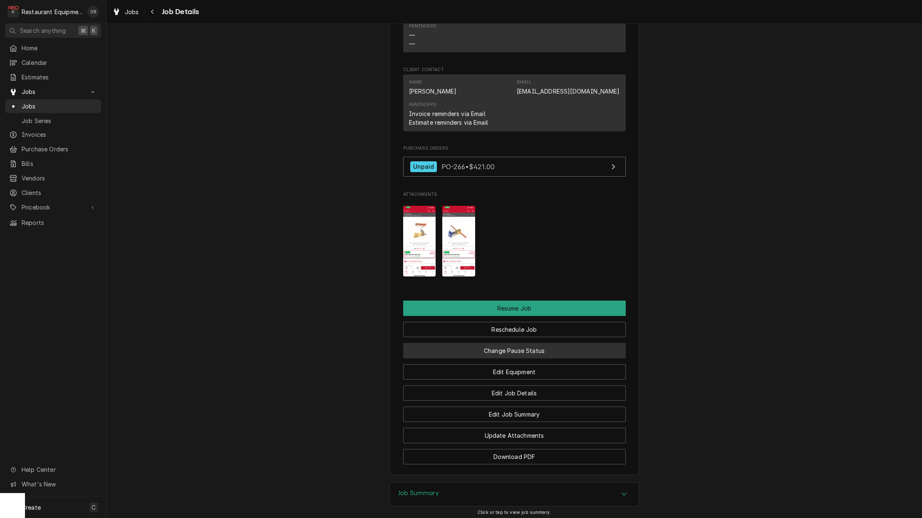
scroll to position [980, 0]
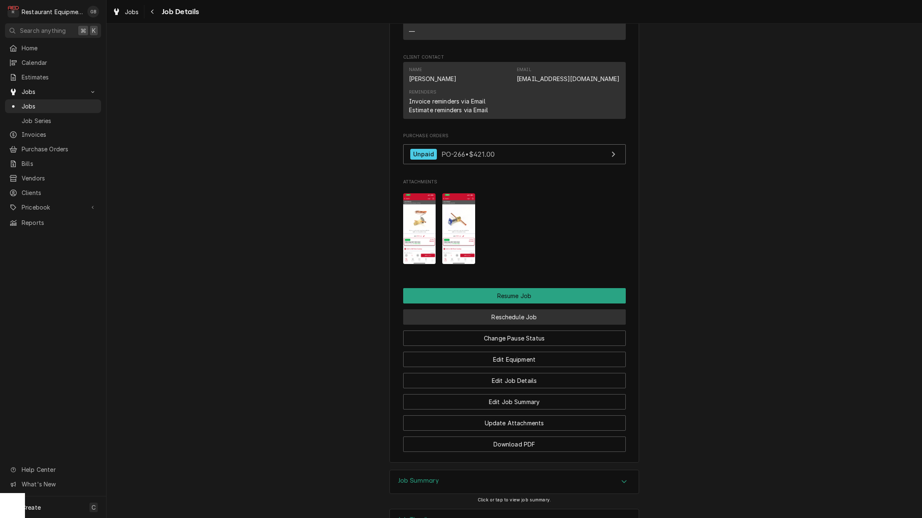
click at [515, 318] on button "Reschedule Job" at bounding box center [514, 317] width 223 height 15
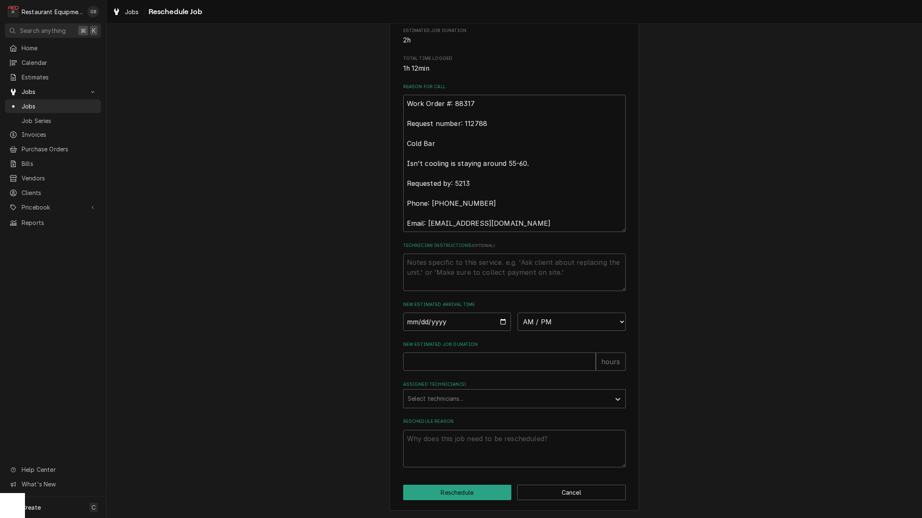
scroll to position [197, 0]
drag, startPoint x: 432, startPoint y: 315, endPoint x: 432, endPoint y: 323, distance: 7.5
click at [431, 315] on input "Date" at bounding box center [457, 322] width 108 height 18
type input "2025-09-05"
type textarea "x"
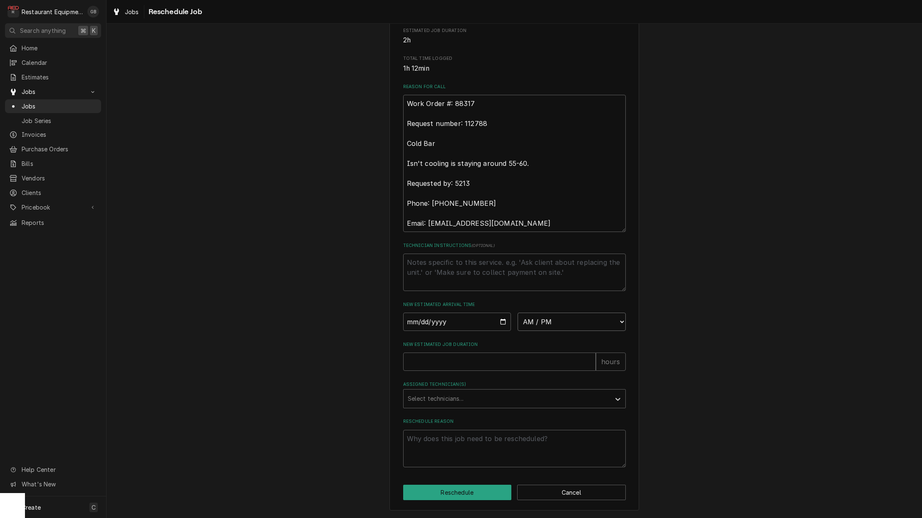
select select "17:15:00"
type textarea "x"
select select "17:00:00"
click at [445, 372] on div "Please provide some additional details to reschedule this job. Roopairs Job ID …" at bounding box center [514, 166] width 223 height 601
click at [444, 369] on input "New Estimated Job Duration" at bounding box center [499, 362] width 193 height 18
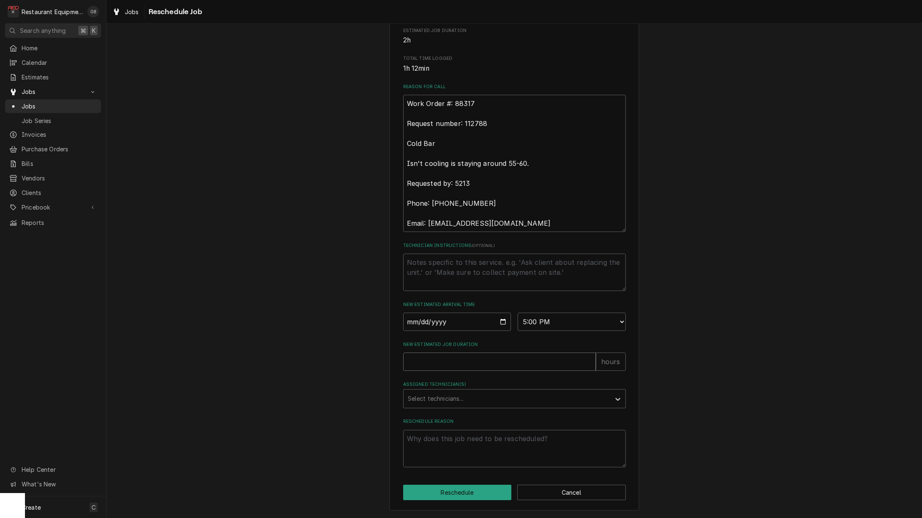
type textarea "x"
type input "3"
type textarea "x"
type input "3.5"
click at [486, 404] on div "Assigned Technician(s)" at bounding box center [507, 399] width 198 height 15
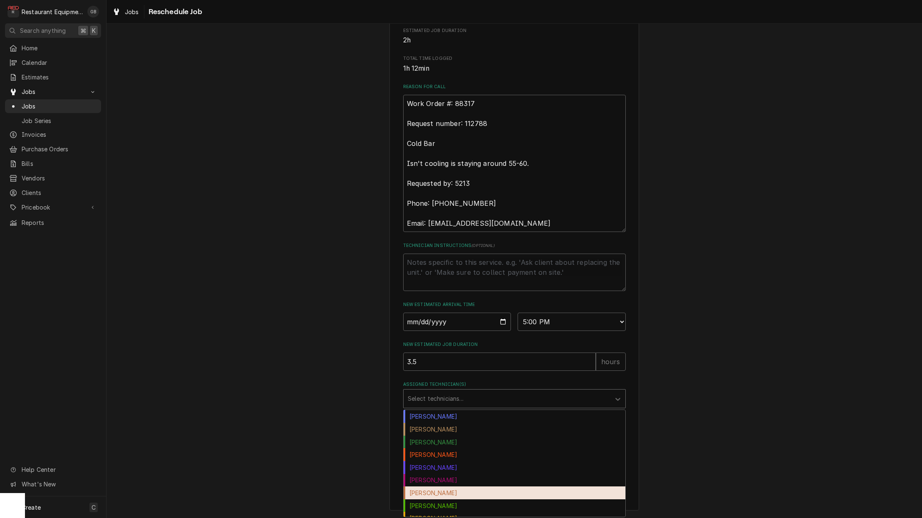
click at [474, 492] on div "Hunter Ralston" at bounding box center [515, 493] width 222 height 13
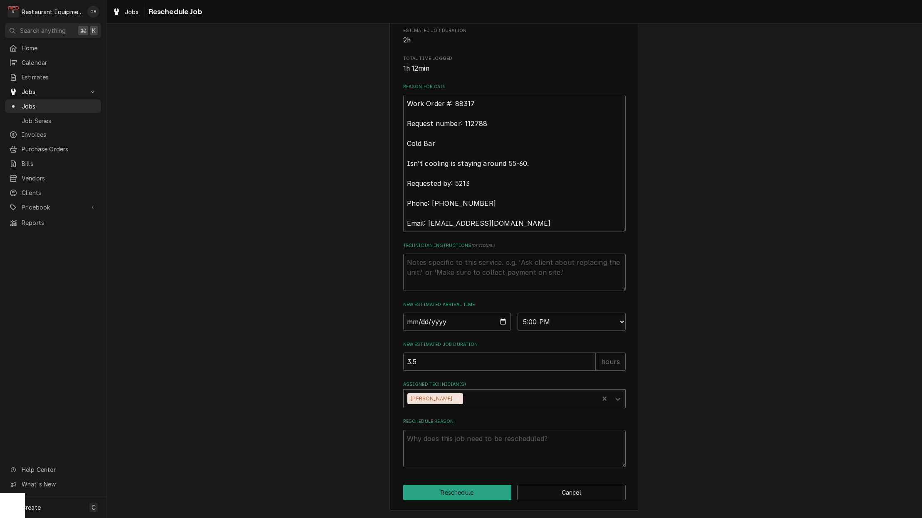
drag, startPoint x: 438, startPoint y: 443, endPoint x: 447, endPoint y: 442, distance: 9.2
click at [447, 442] on textarea "Reschedule Reason" at bounding box center [514, 448] width 223 height 37
type textarea "x"
type textarea "p"
type textarea "x"
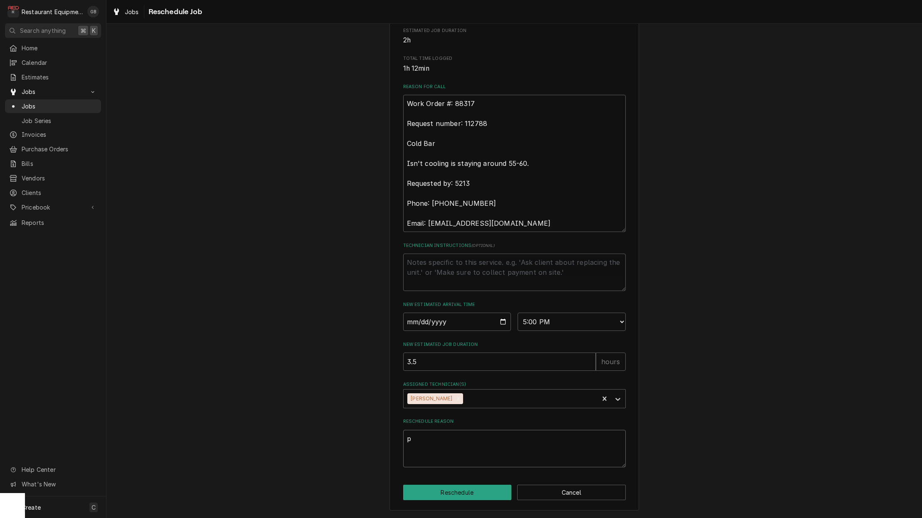
type textarea "pa"
type textarea "x"
type textarea "par"
type textarea "x"
type textarea "part"
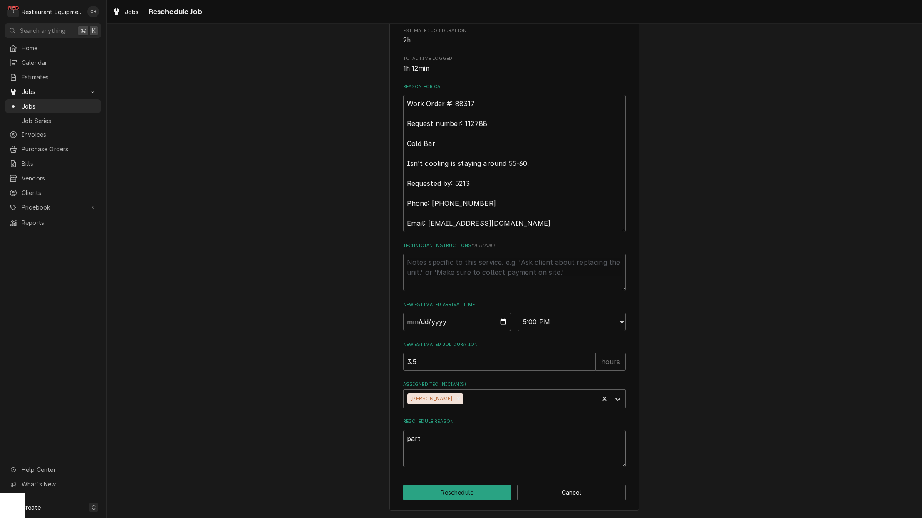
type textarea "x"
type textarea "parts"
type textarea "x"
type textarea "parts"
type textarea "x"
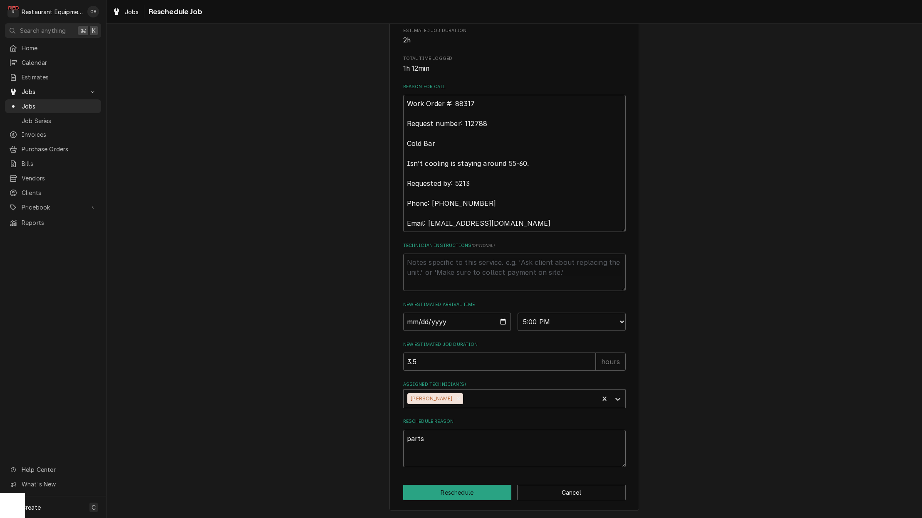
type textarea "parts a"
type textarea "x"
type textarea "parts ar"
type textarea "x"
type textarea "parts are"
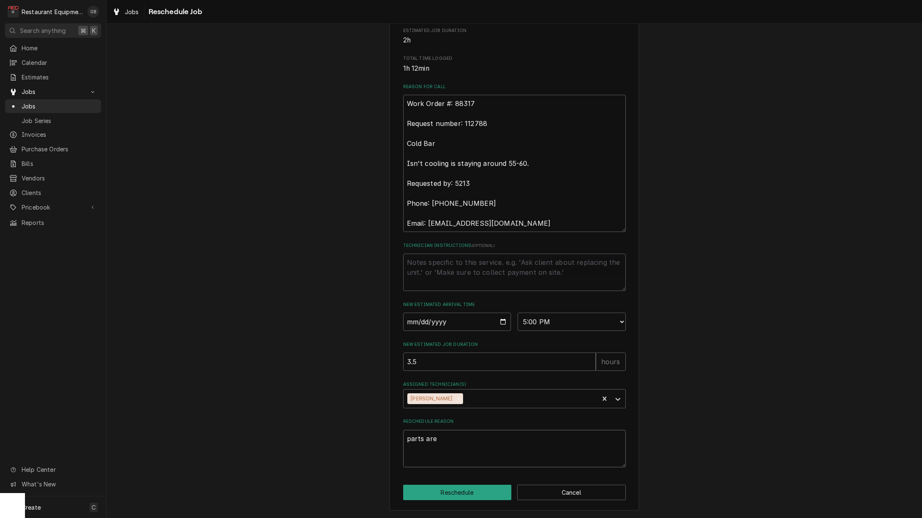
type textarea "x"
type textarea "parts are"
type textarea "x"
type textarea "parts are o"
type textarea "x"
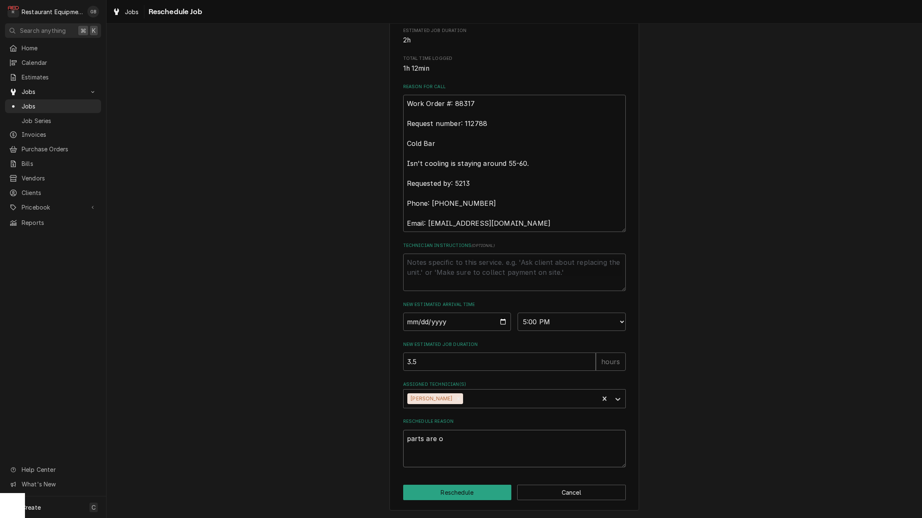
type textarea "parts are on"
type textarea "x"
type textarea "parts are on"
type textarea "x"
type textarea "parts are on y"
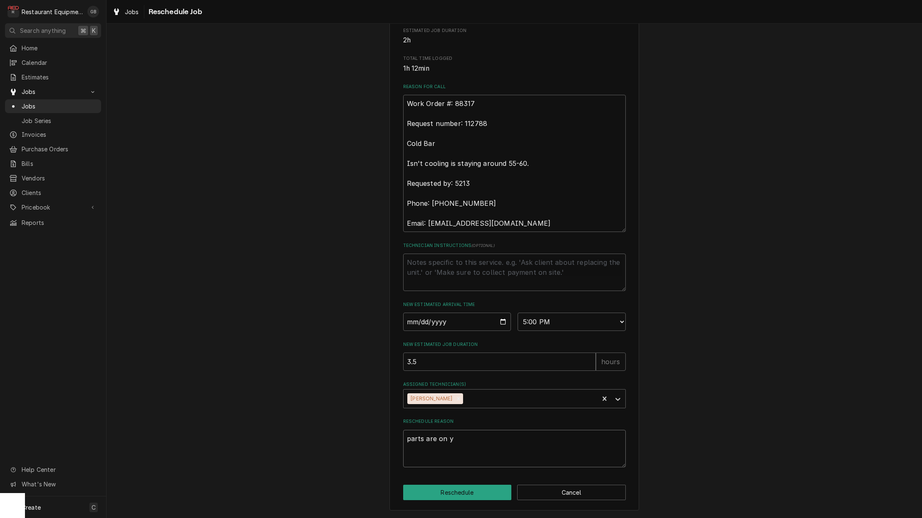
type textarea "x"
type textarea "parts are on yo"
type textarea "x"
type textarea "parts are on you"
type textarea "x"
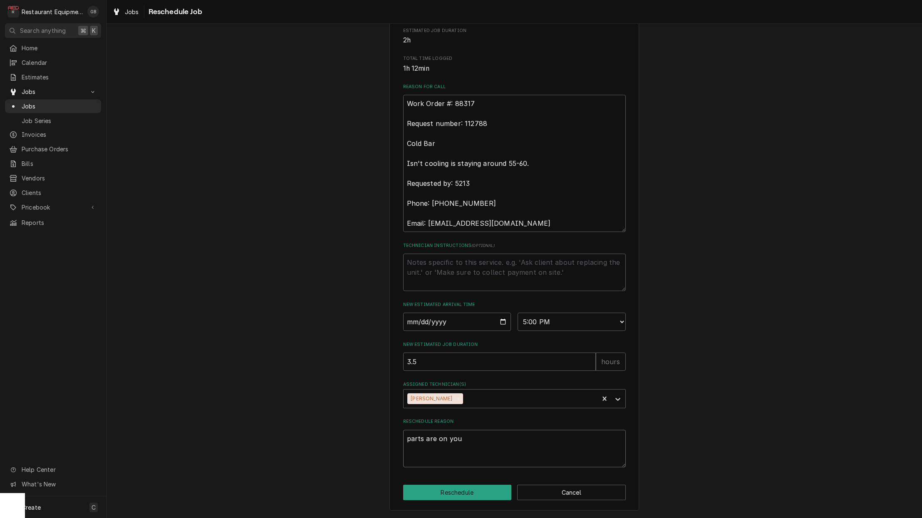
type textarea "parts are on your"
type textarea "x"
type textarea "parts are on your"
type textarea "x"
type textarea "parts are on your s"
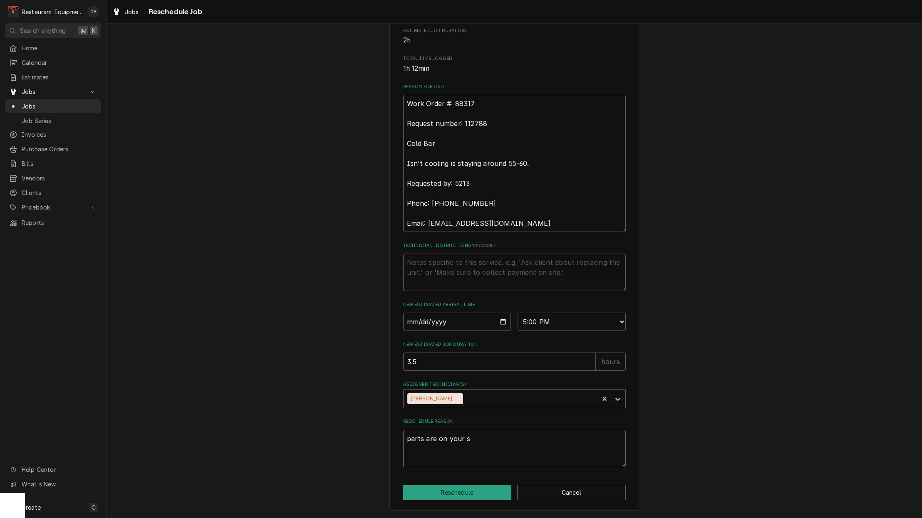
type textarea "x"
type textarea "parts are on your sh"
type textarea "x"
type textarea "parts are on your shg"
type textarea "x"
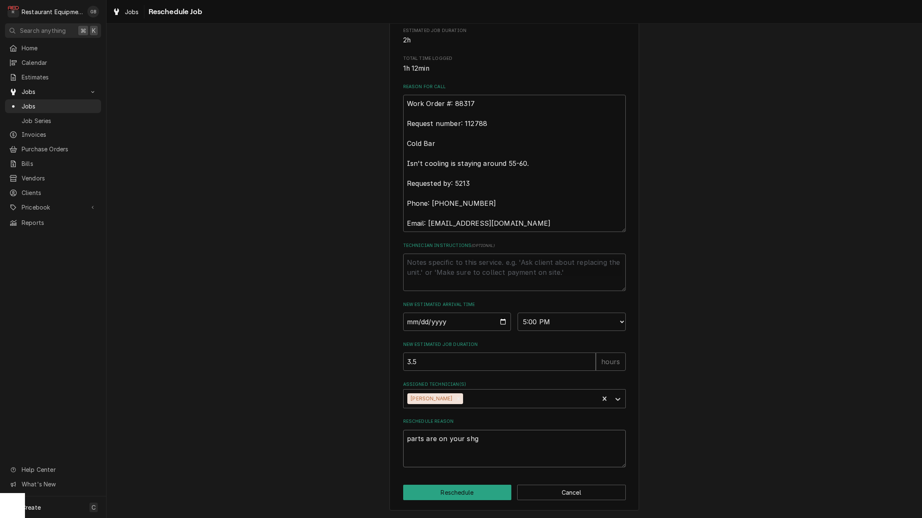
type textarea "parts are on your shge"
type textarea "x"
type textarea "parts are on your shgel"
type textarea "x"
type textarea "parts are on your shgelf"
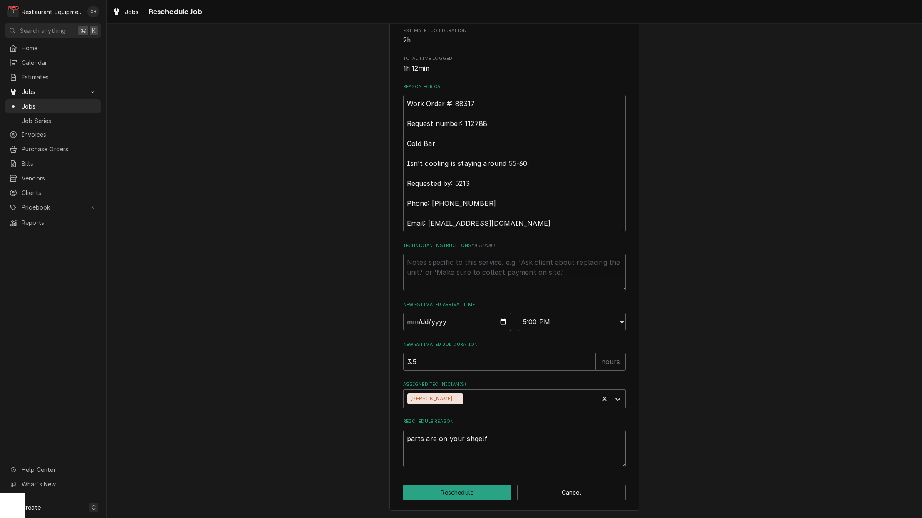
type textarea "x"
type textarea "parts are on your shelf"
type textarea "x"
type textarea "parts are on your shelf o"
type textarea "x"
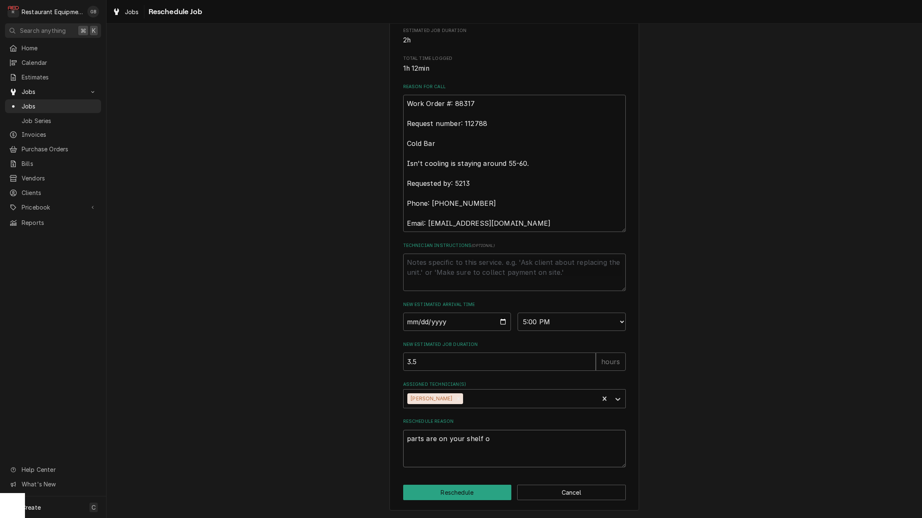
type textarea "parts are on your shelf ov"
type textarea "x"
type textarea "parts are on your shelf ove"
type textarea "x"
type textarea "parts are on your shelf over"
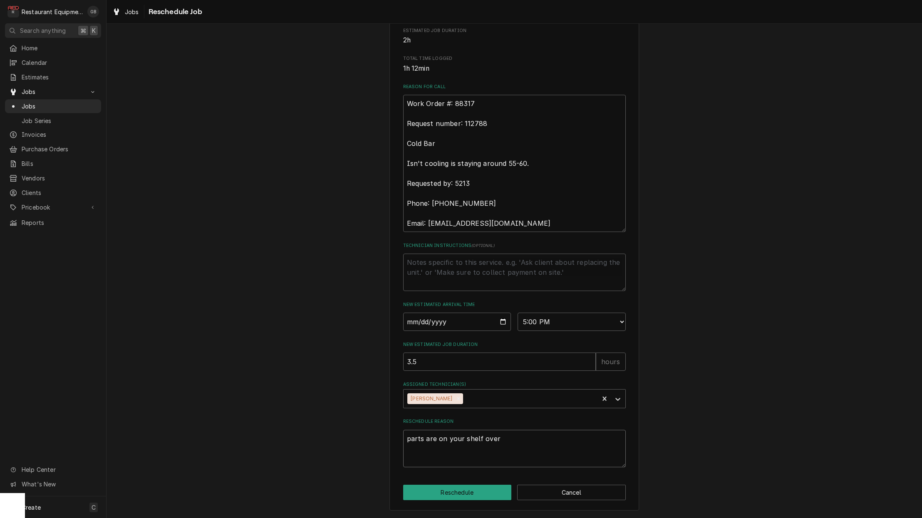
type textarea "x"
type textarea "parts are on your shelf overt"
type textarea "x"
type textarea "parts are on your shelf overti"
type textarea "x"
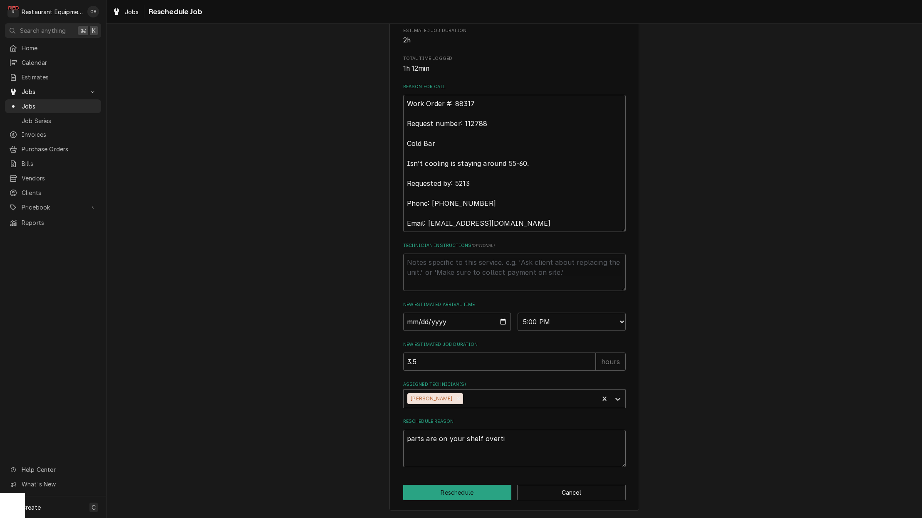
type textarea "parts are on your shelf overtim"
type textarea "x"
type textarea "parts are on your shelf overtime"
type textarea "x"
type textarea "parts are on your shelf overtime"
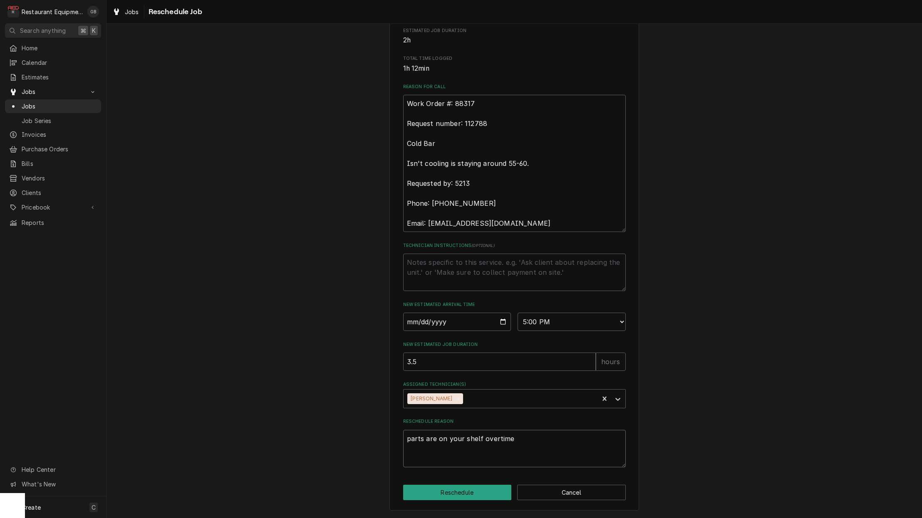
type textarea "x"
type textarea "parts are on your shelf overtime a"
type textarea "x"
type textarea "parts are on your shelf overtime ap"
type textarea "x"
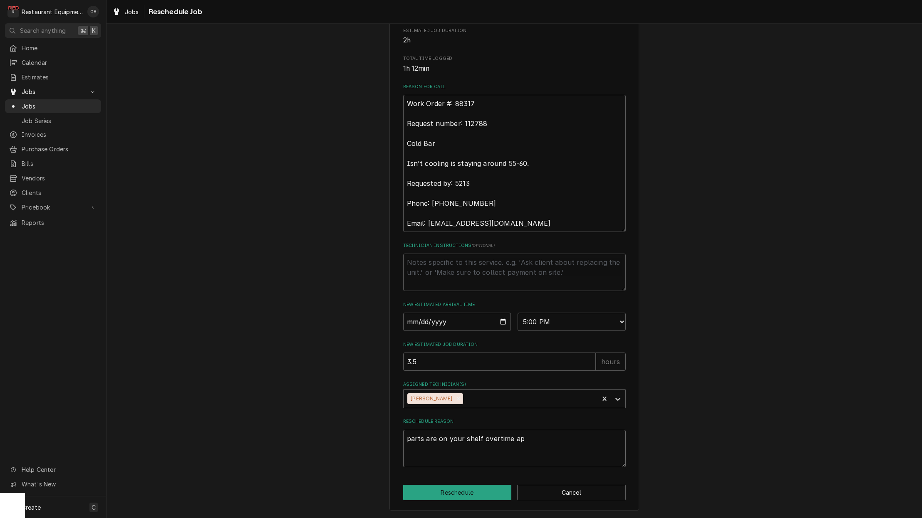
type textarea "parts are on your shelf overtime app"
type textarea "x"
type textarea "parts are on your shelf overtime appr"
type textarea "x"
type textarea "parts are on your shelf overtime appro"
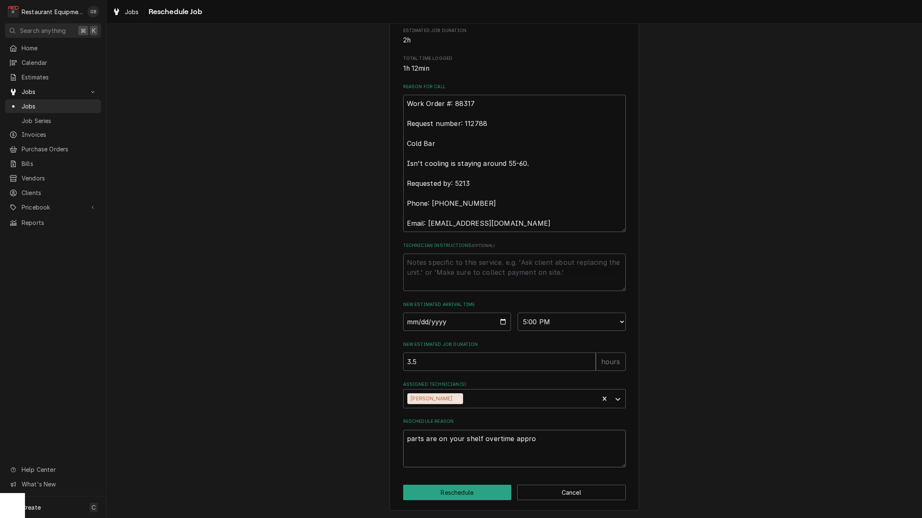
type textarea "x"
type textarea "parts are on your shelf overtime approv"
type textarea "x"
type textarea "parts are on your shelf overtime approve"
type textarea "x"
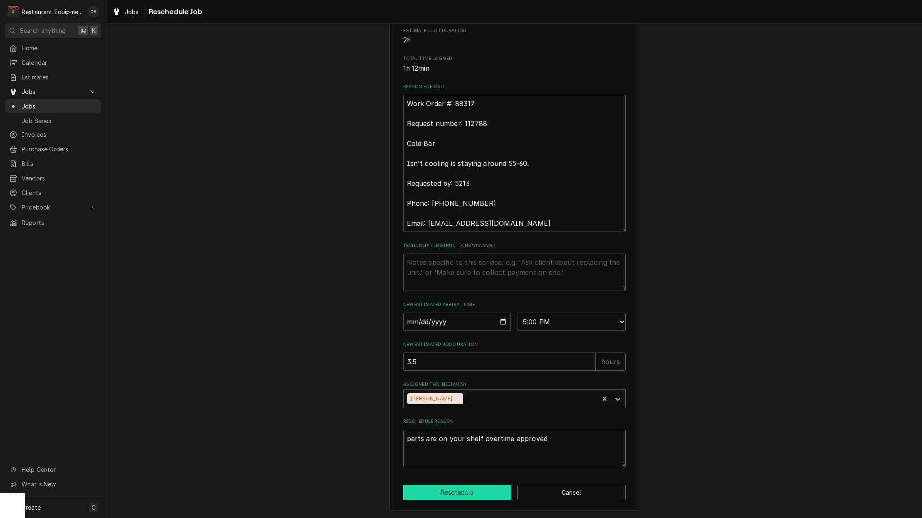
type textarea "parts are on your shelf overtime approved"
click at [466, 497] on button "Reschedule" at bounding box center [457, 492] width 109 height 15
type textarea "x"
